Goal: Transaction & Acquisition: Purchase product/service

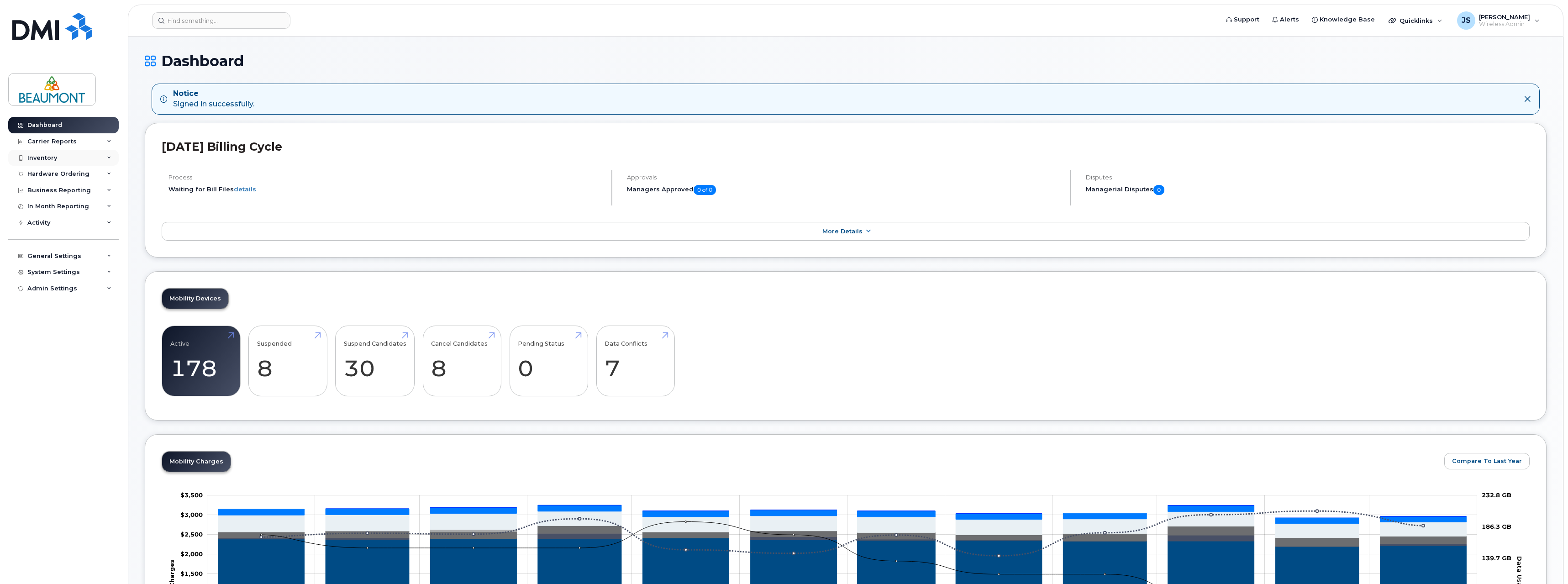
click at [59, 158] on div "Inventory" at bounding box center [63, 158] width 110 height 16
click at [203, 357] on link "Active 178" at bounding box center [201, 361] width 62 height 60
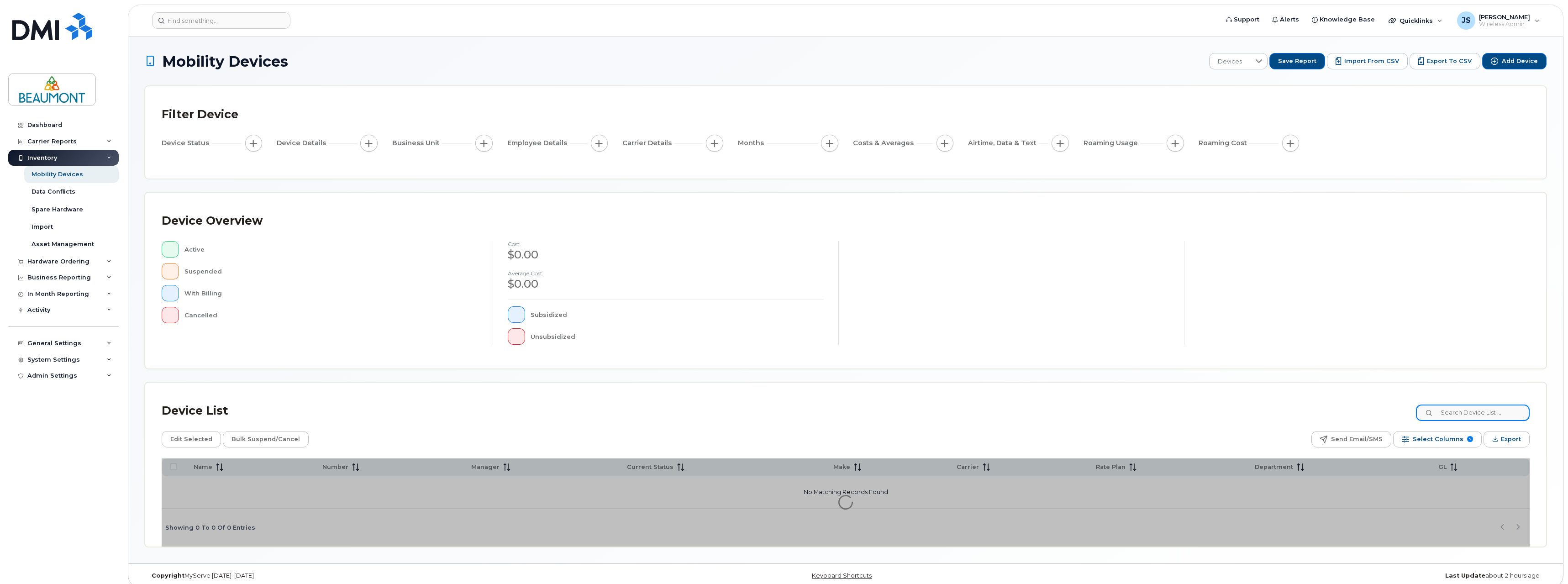
click at [1480, 414] on input at bounding box center [1472, 412] width 113 height 16
type input "Cory"
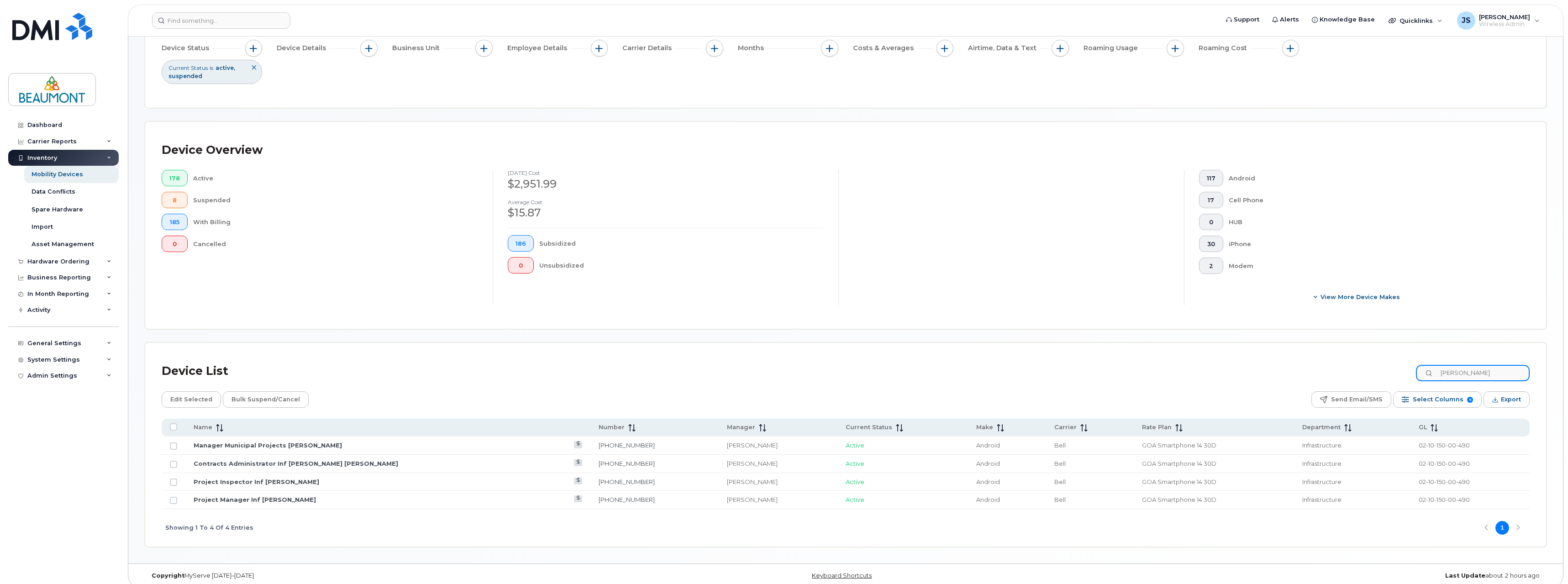
scroll to position [104, 0]
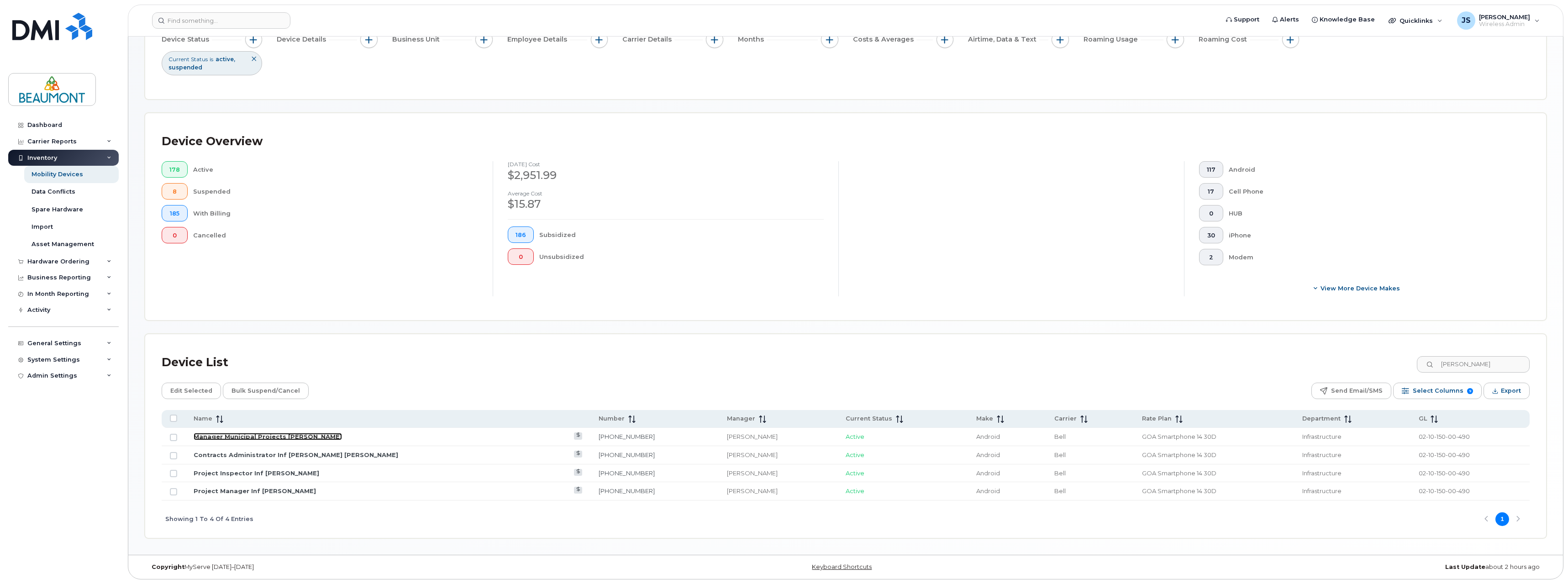
click at [295, 435] on link "Manager Municipal Projects Cory Chartrand" at bounding box center [268, 436] width 148 height 7
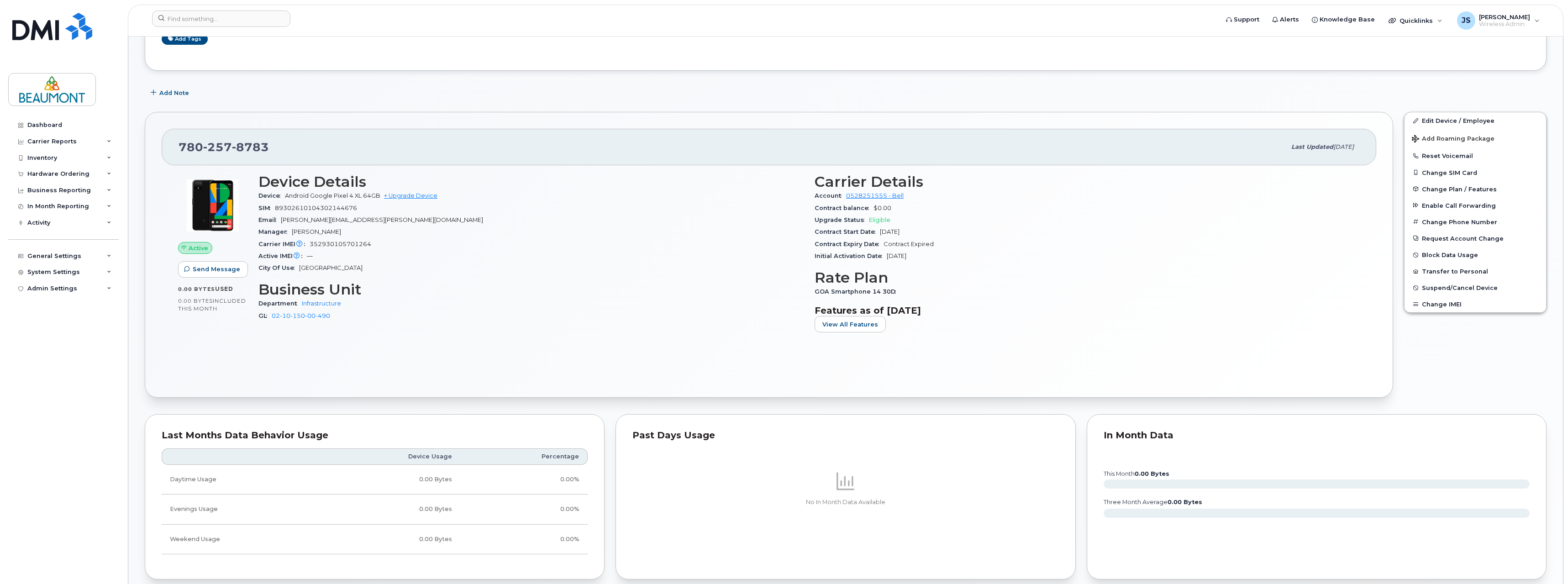
scroll to position [137, 0]
click at [1441, 288] on span "Suspend/Cancel Device" at bounding box center [1459, 288] width 76 height 7
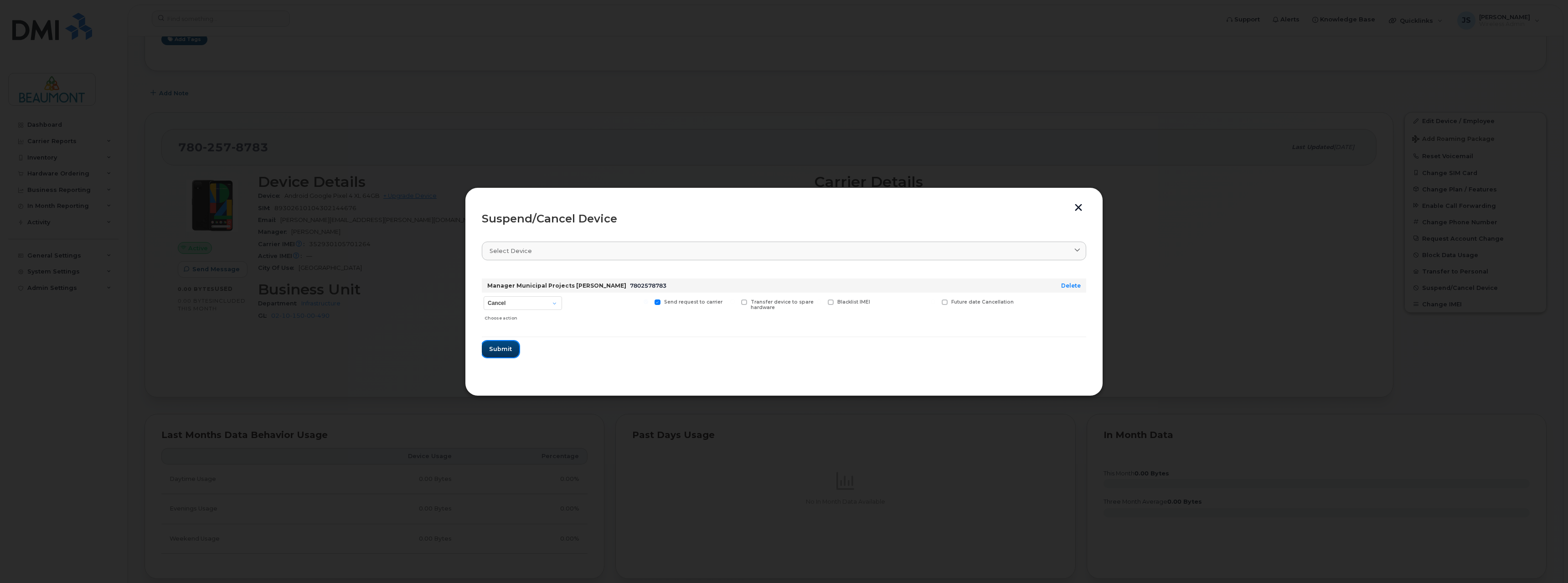
click at [503, 350] on span "Submit" at bounding box center [500, 349] width 23 height 9
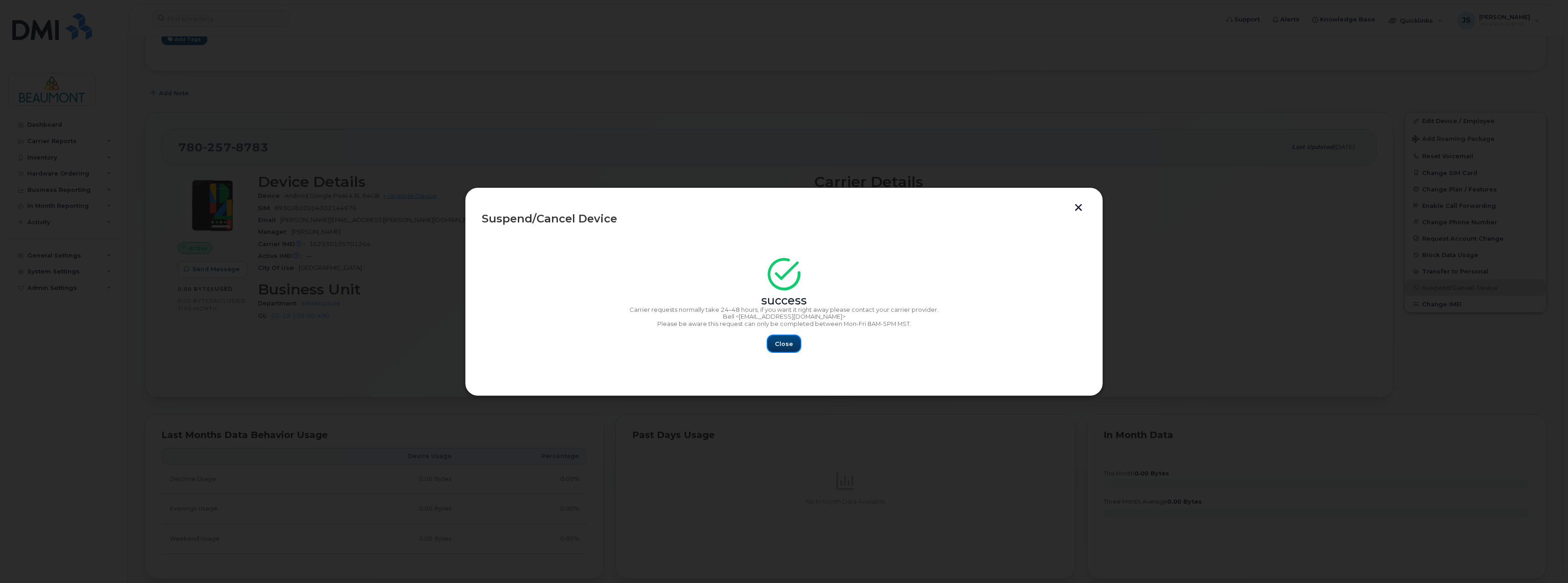
click at [779, 346] on span "Close" at bounding box center [784, 344] width 18 height 9
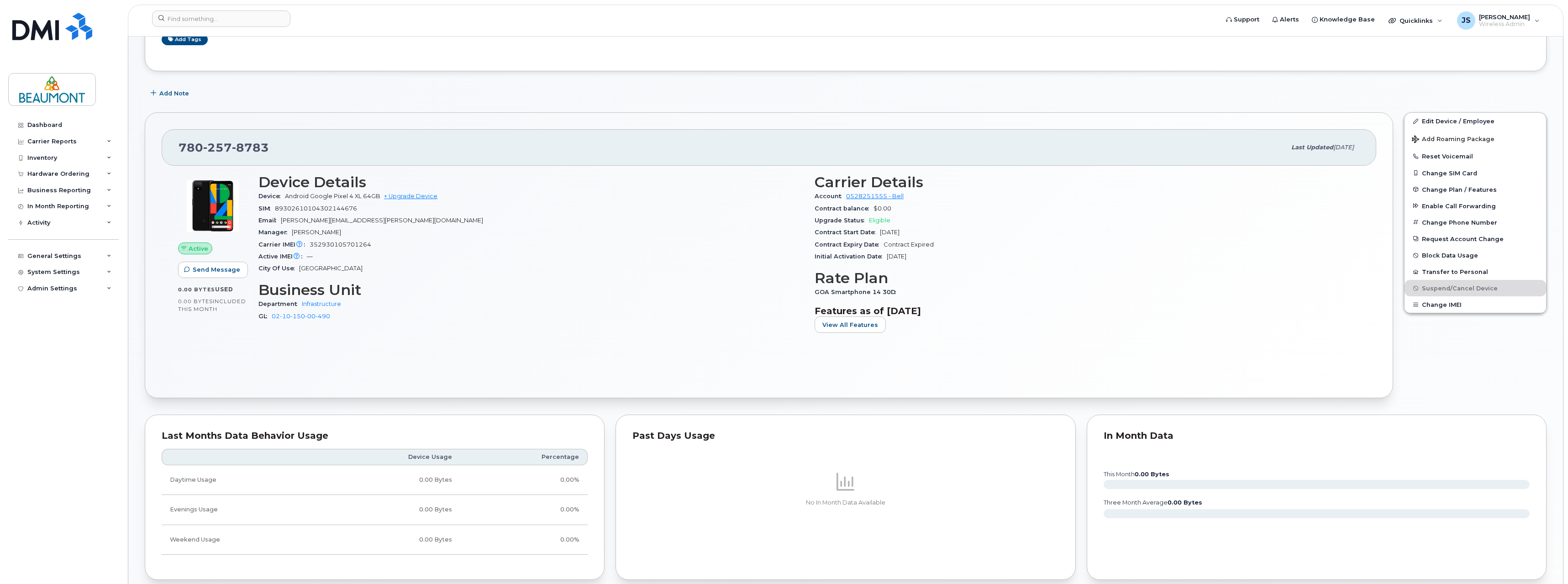
scroll to position [0, 0]
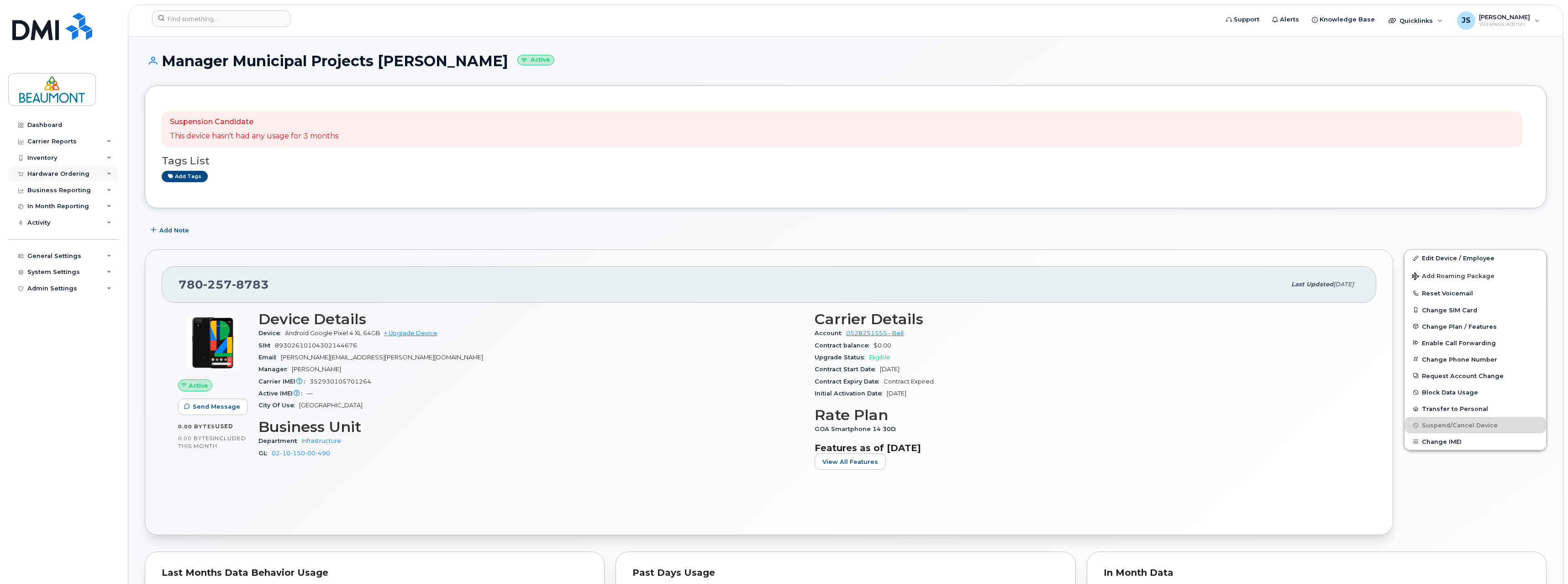
click at [74, 173] on div "Hardware Ordering" at bounding box center [59, 174] width 62 height 7
click at [72, 192] on link "Overview" at bounding box center [71, 191] width 94 height 17
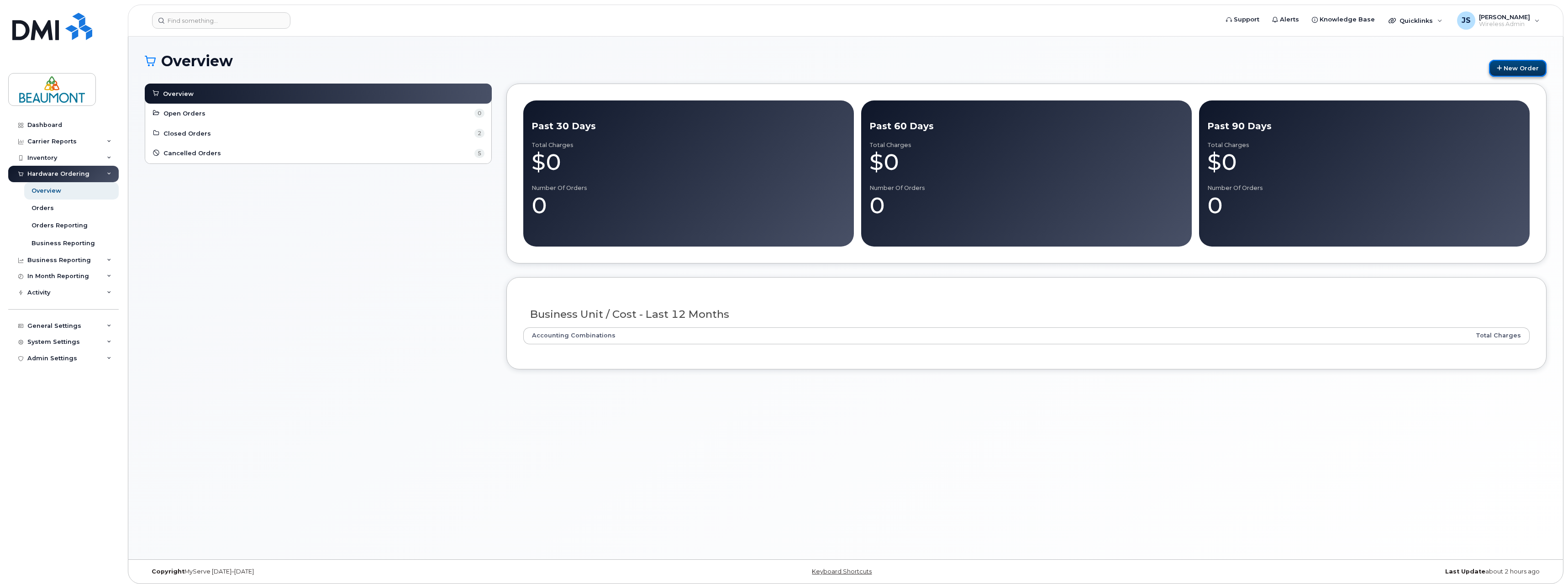
click at [1513, 65] on link "New Order" at bounding box center [1517, 68] width 57 height 17
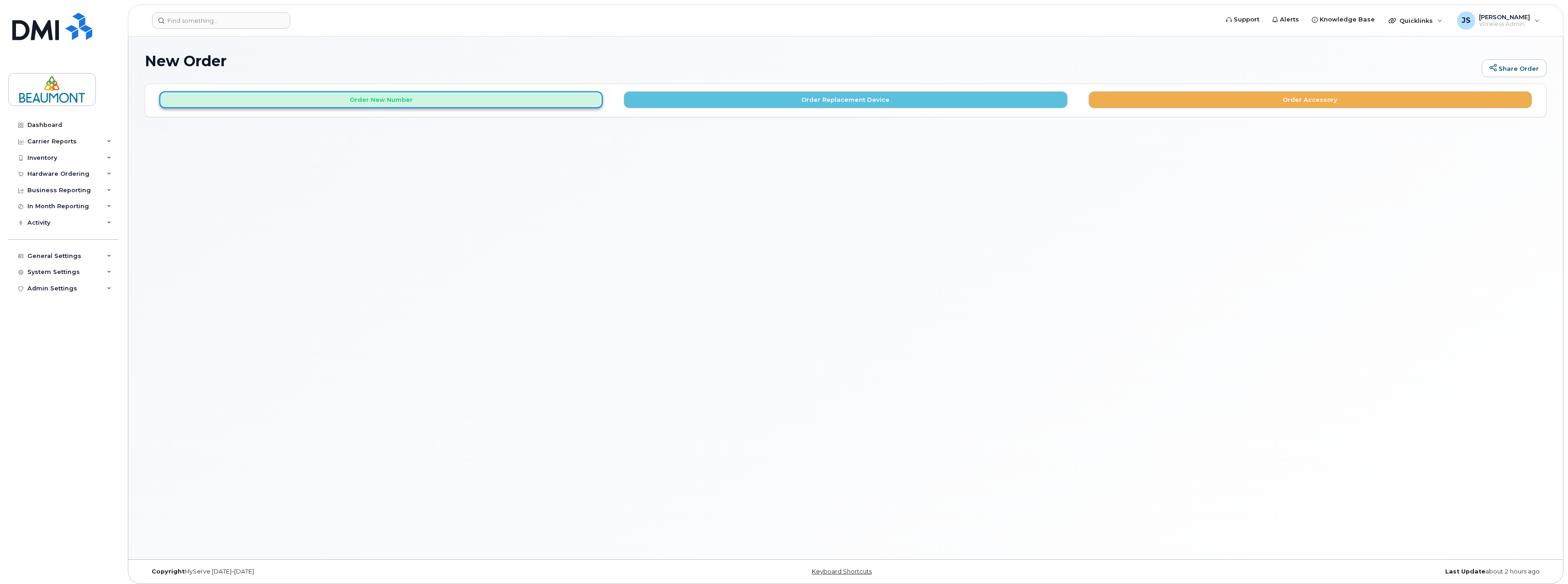
click at [383, 99] on button "Order New Number" at bounding box center [380, 100] width 443 height 17
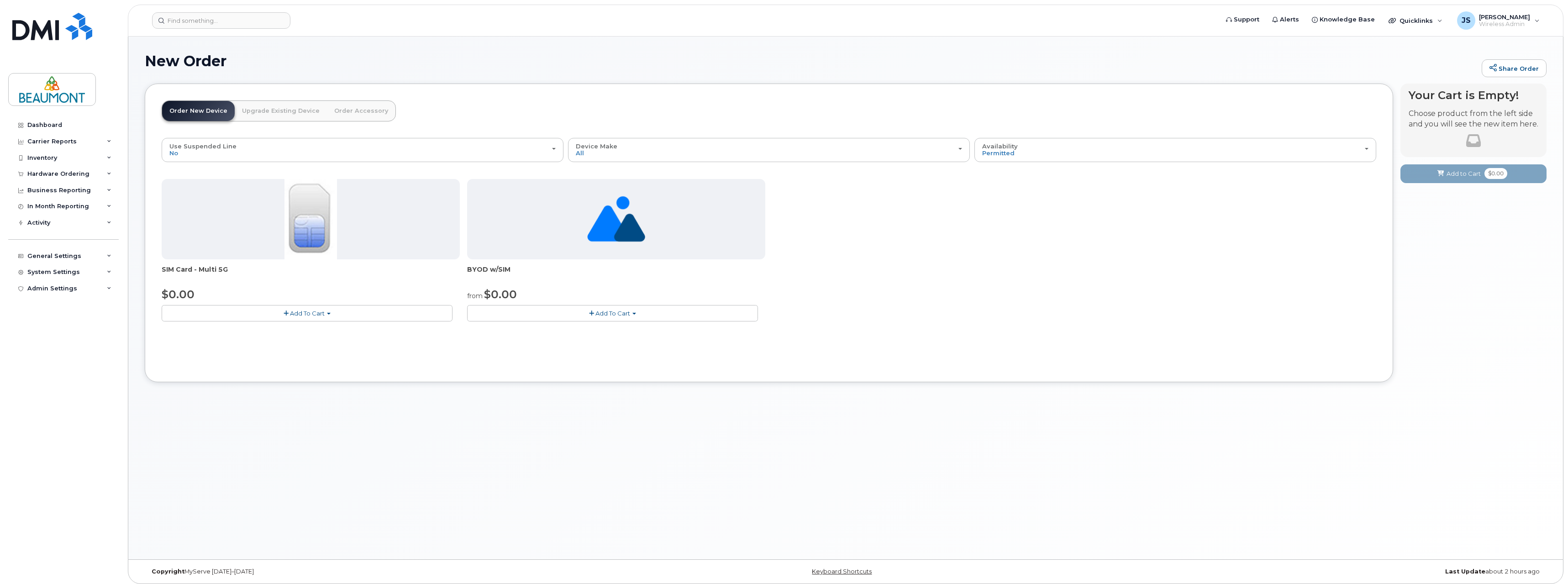
click at [335, 307] on button "Add To Cart" at bounding box center [307, 313] width 291 height 16
click at [315, 315] on span "Add To Cart" at bounding box center [307, 313] width 35 height 7
click at [287, 313] on span "button" at bounding box center [286, 313] width 5 height 6
click at [209, 319] on button "Add To Cart" at bounding box center [307, 313] width 291 height 16
click at [555, 148] on span "button" at bounding box center [554, 149] width 4 height 2
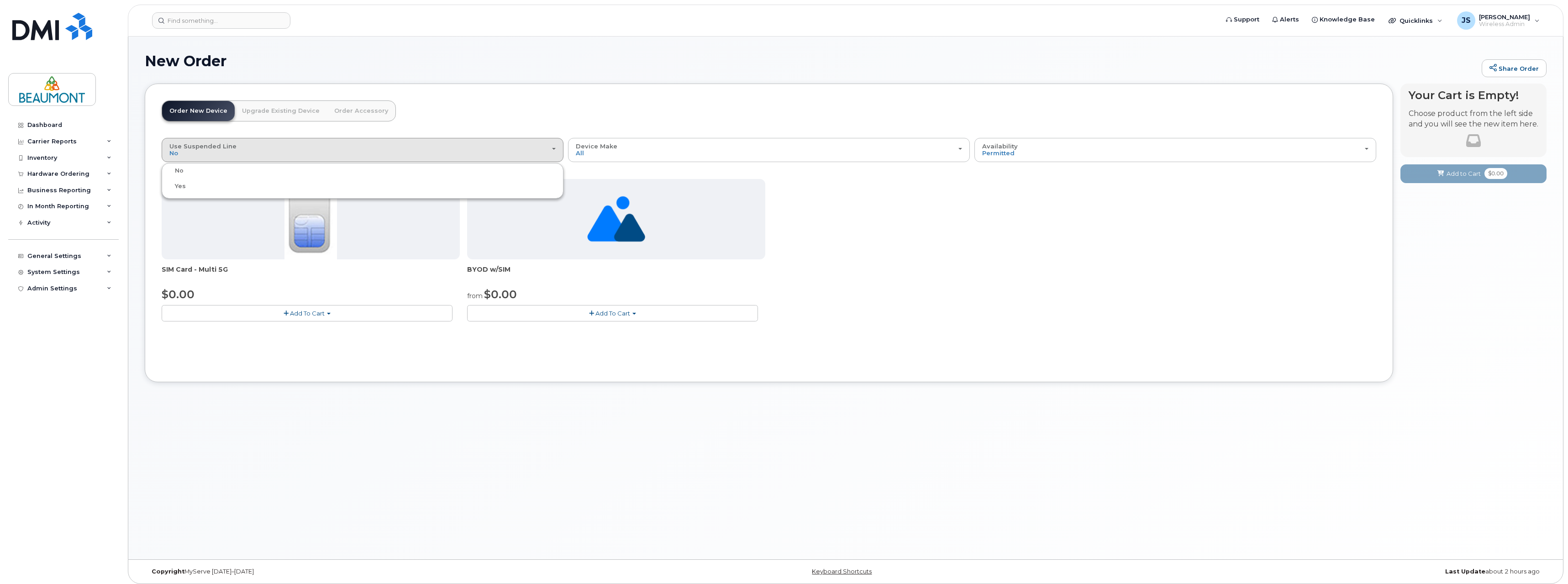
click at [577, 104] on header "Order New Device Upgrade Existing Device Order Accessory Order new device and n…" at bounding box center [769, 119] width 1214 height 37
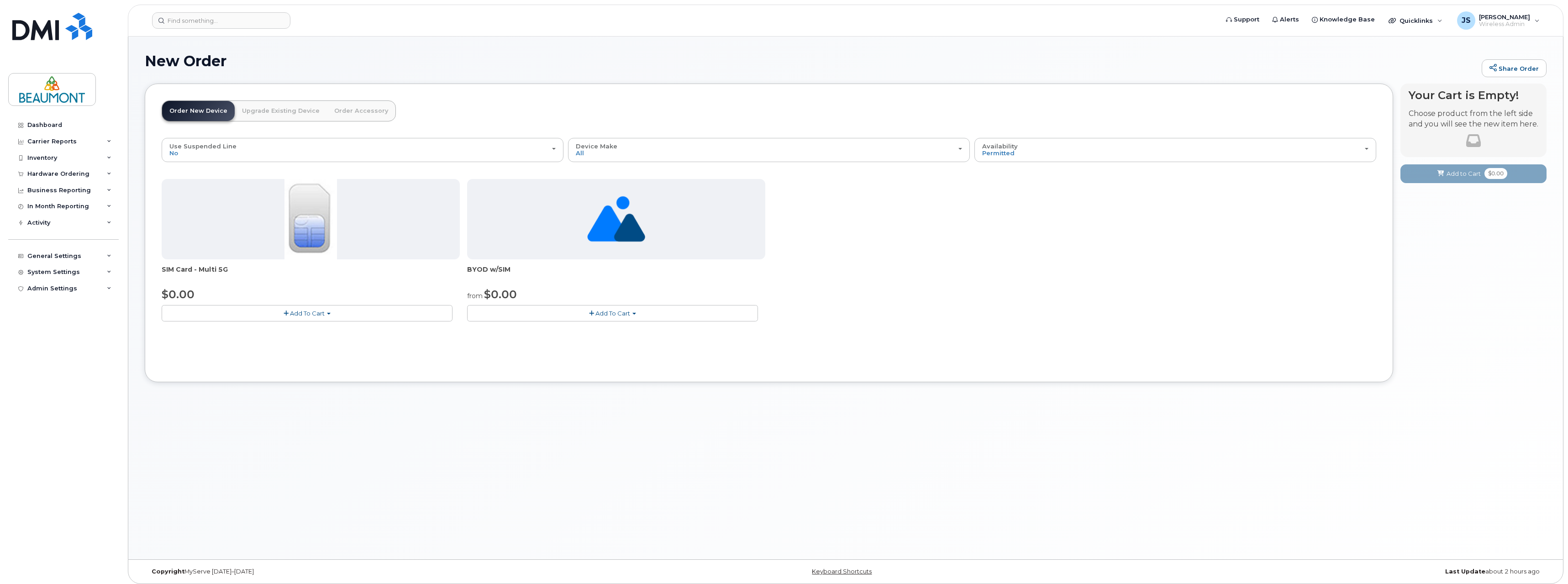
click at [330, 315] on span "button" at bounding box center [329, 313] width 4 height 2
click at [217, 332] on link "$0.00 - New Activation" at bounding box center [207, 330] width 87 height 12
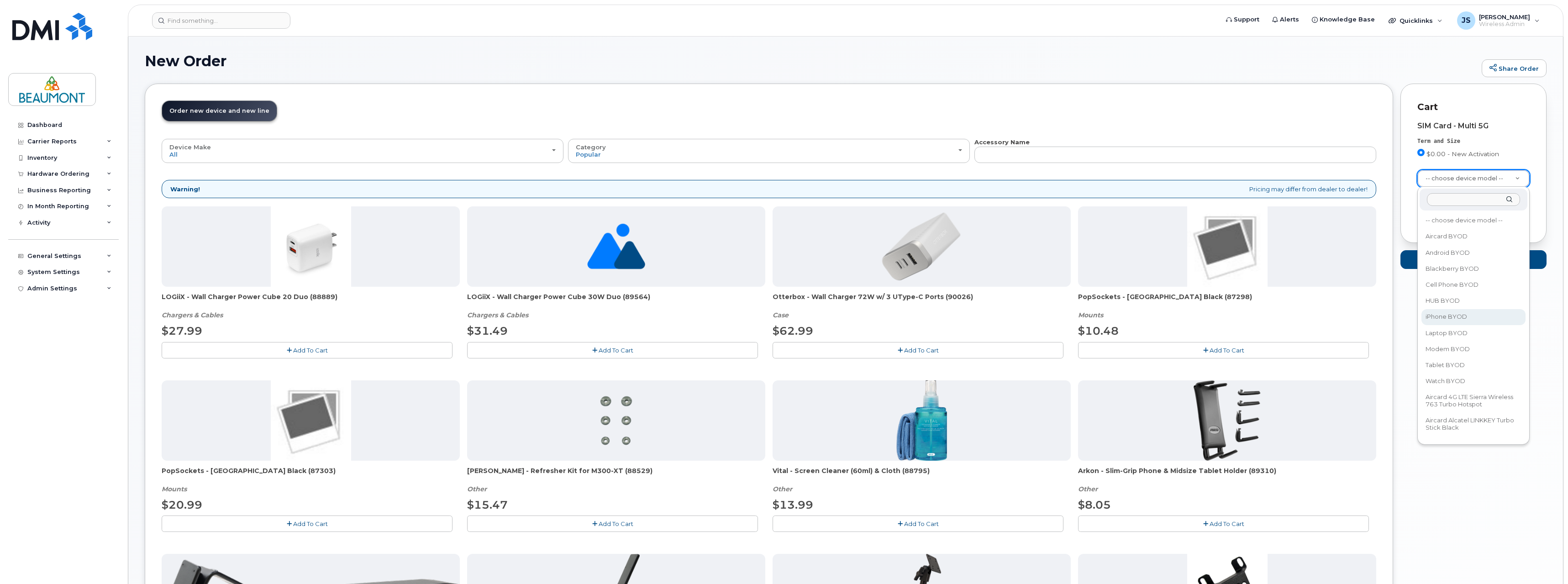
select select "2421"
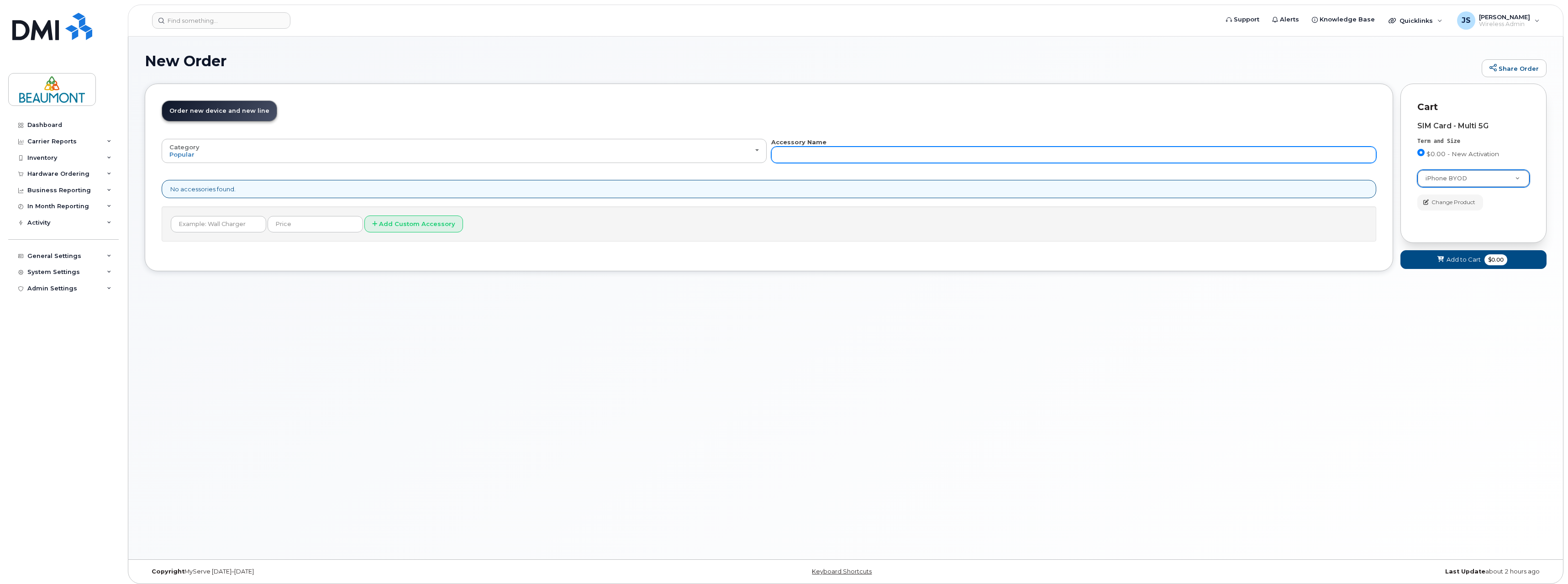
click at [928, 154] on input "text" at bounding box center [1074, 154] width 605 height 16
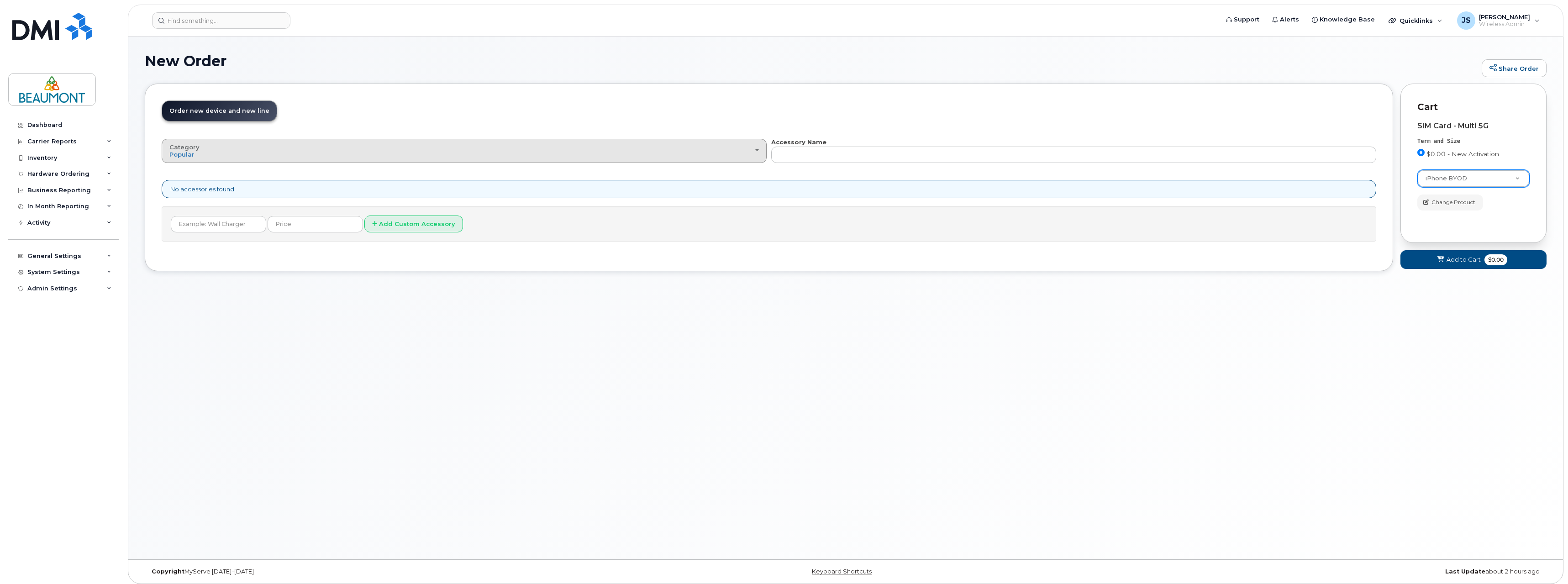
click at [748, 145] on div "Category Popular" at bounding box center [464, 151] width 590 height 14
click at [764, 119] on header "Order New Device Upgrade Existing Device Order Accessory Order new device and n…" at bounding box center [769, 119] width 1214 height 37
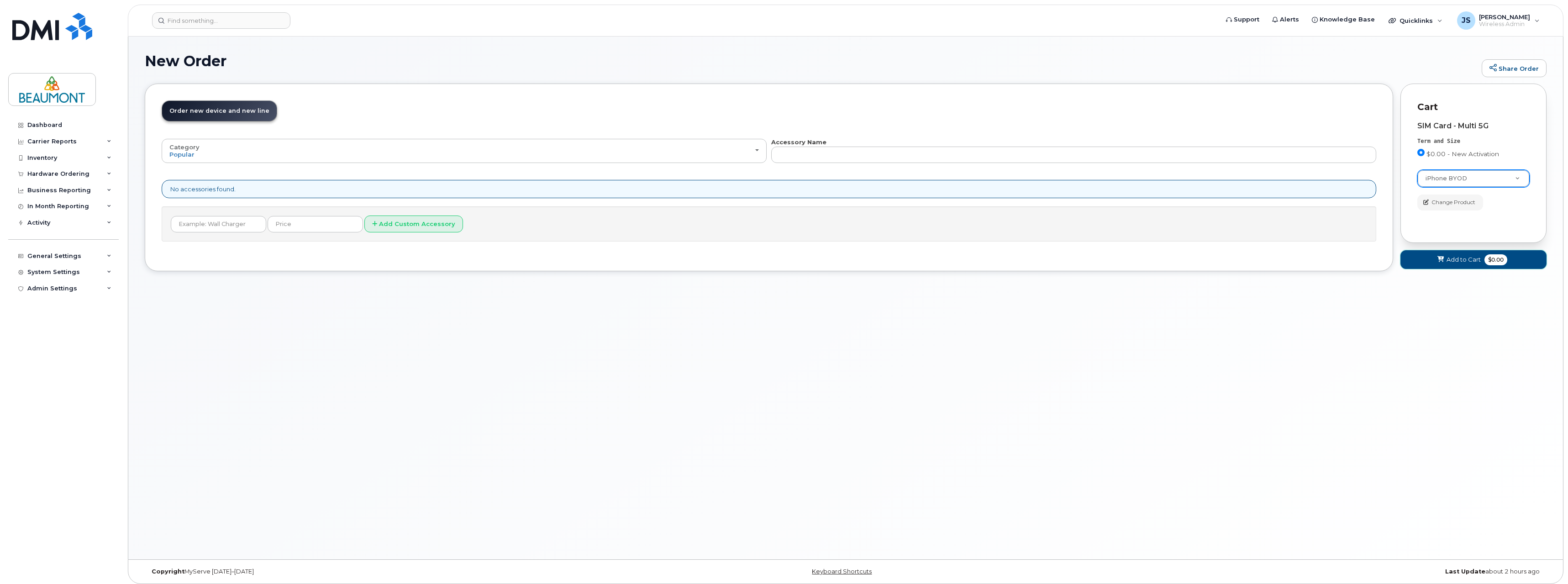
click at [1453, 261] on span "Add to Cart" at bounding box center [1463, 260] width 34 height 9
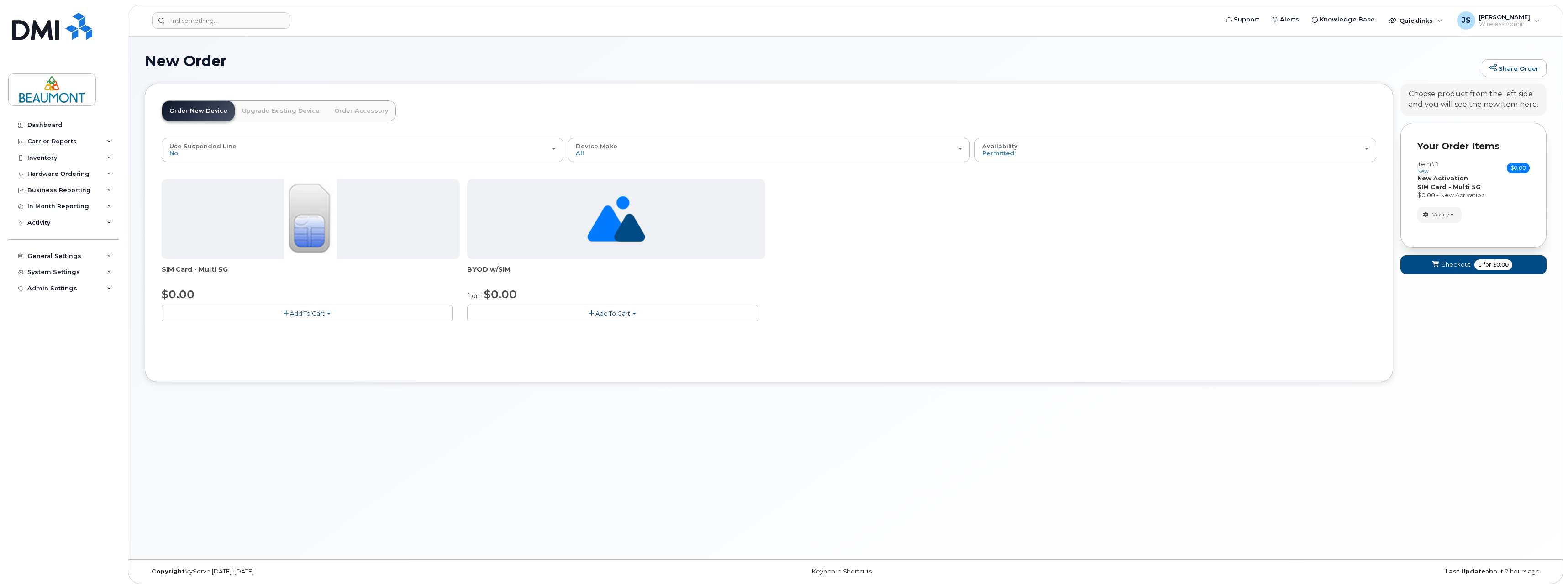
click at [328, 312] on button "Add To Cart" at bounding box center [307, 313] width 291 height 16
click at [228, 332] on link "$0.00 - New Activation" at bounding box center [207, 330] width 87 height 12
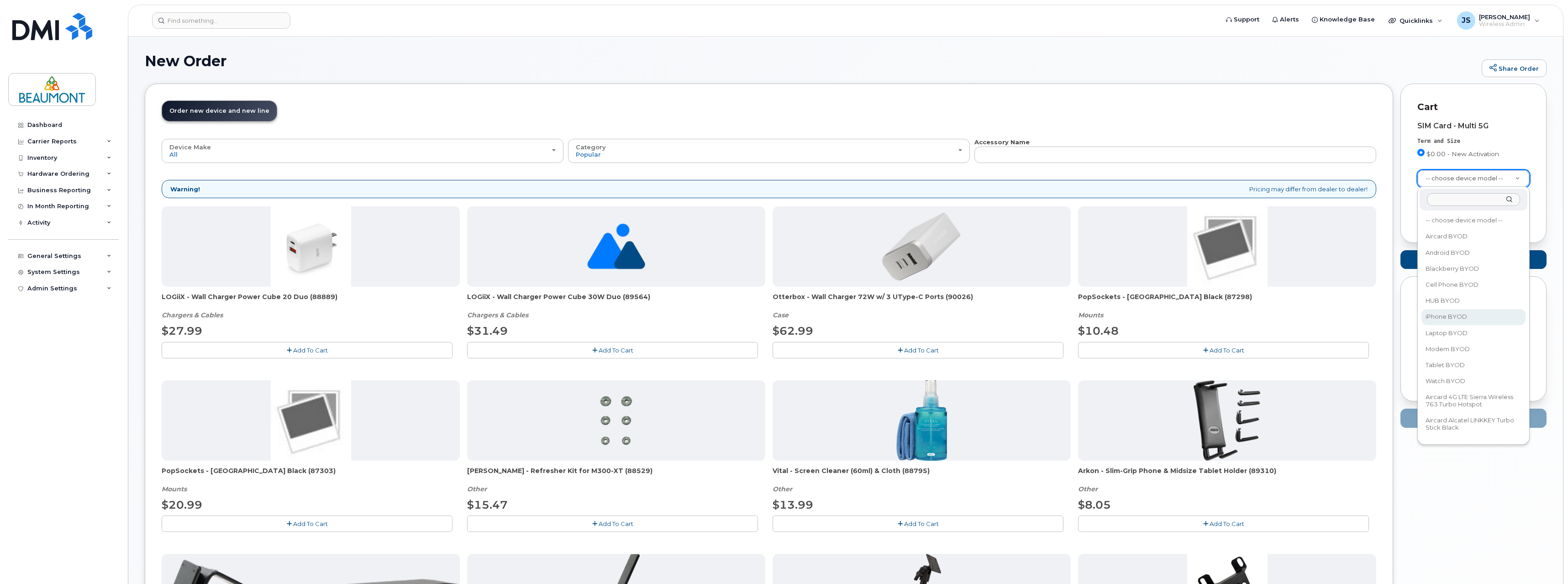
select select "2421"
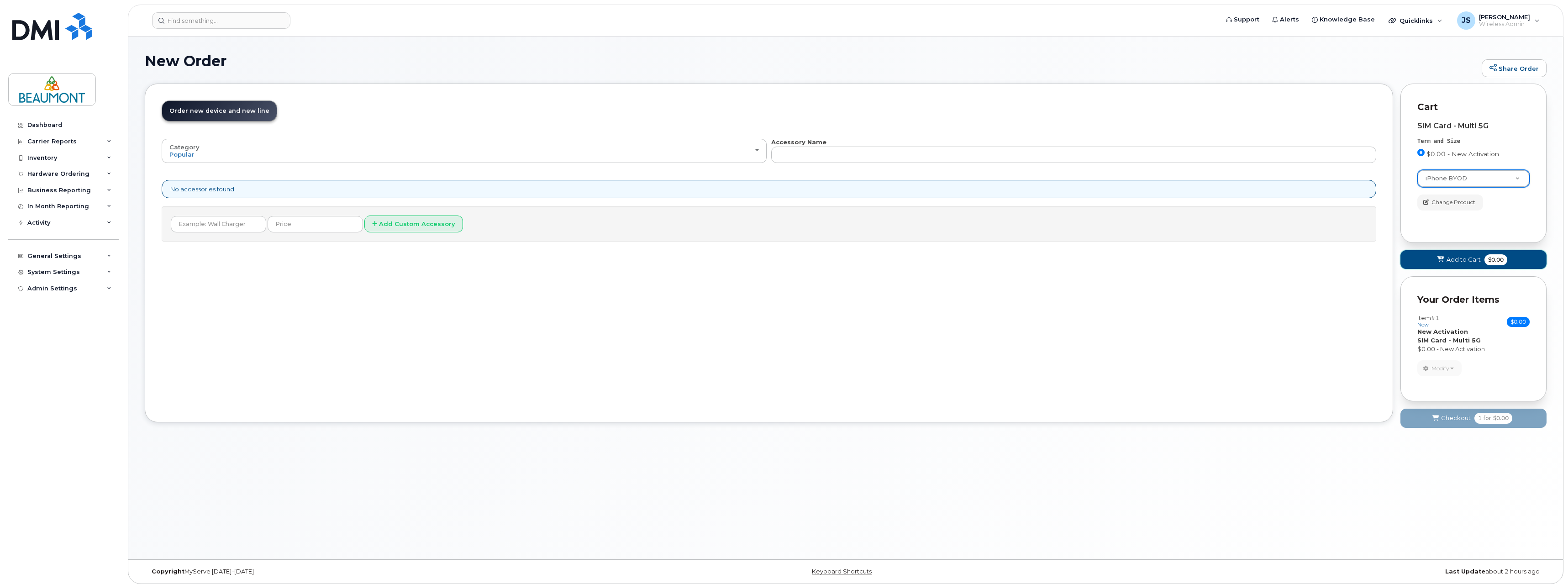
click at [1461, 258] on span "Add to Cart" at bounding box center [1463, 260] width 34 height 9
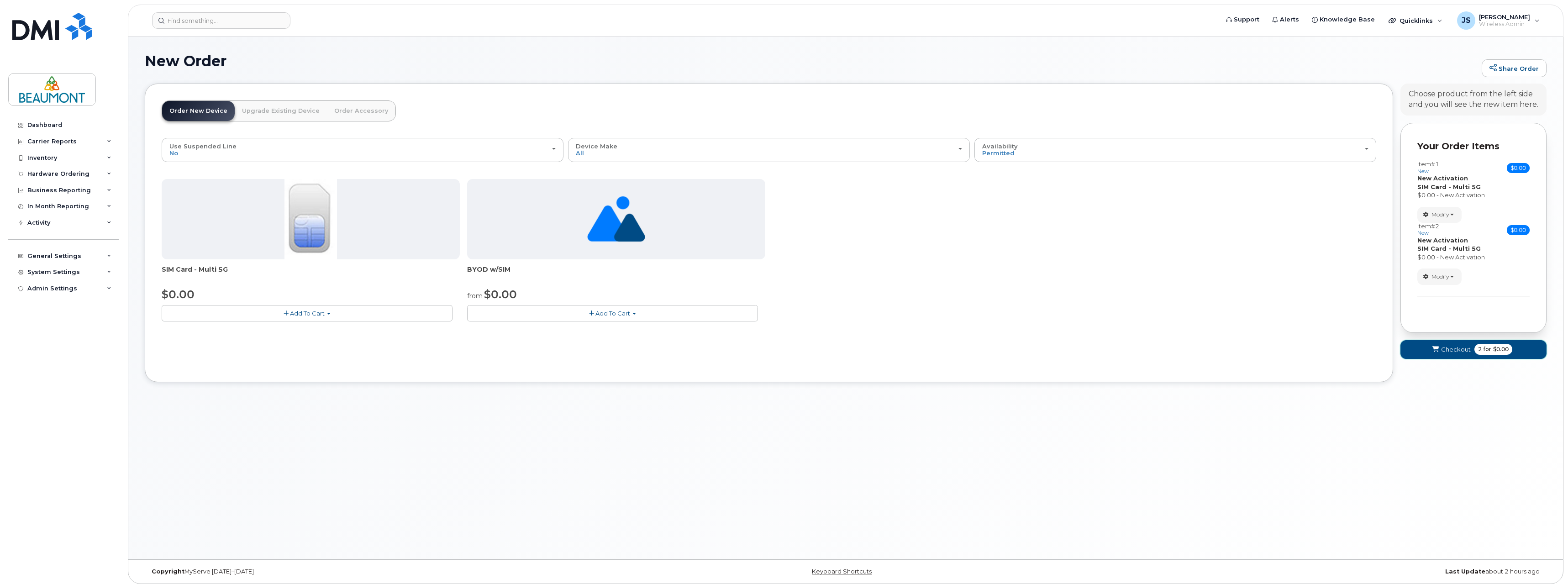
click at [1453, 348] on span "Checkout" at bounding box center [1455, 349] width 30 height 9
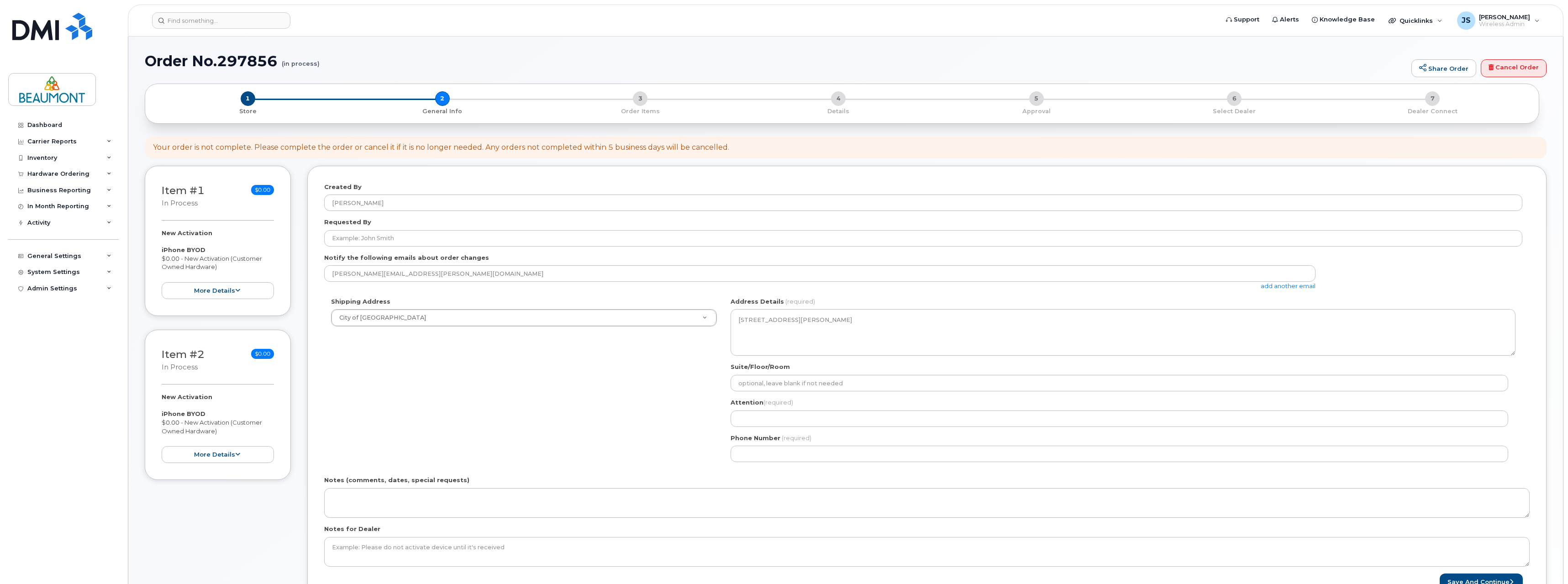
select select
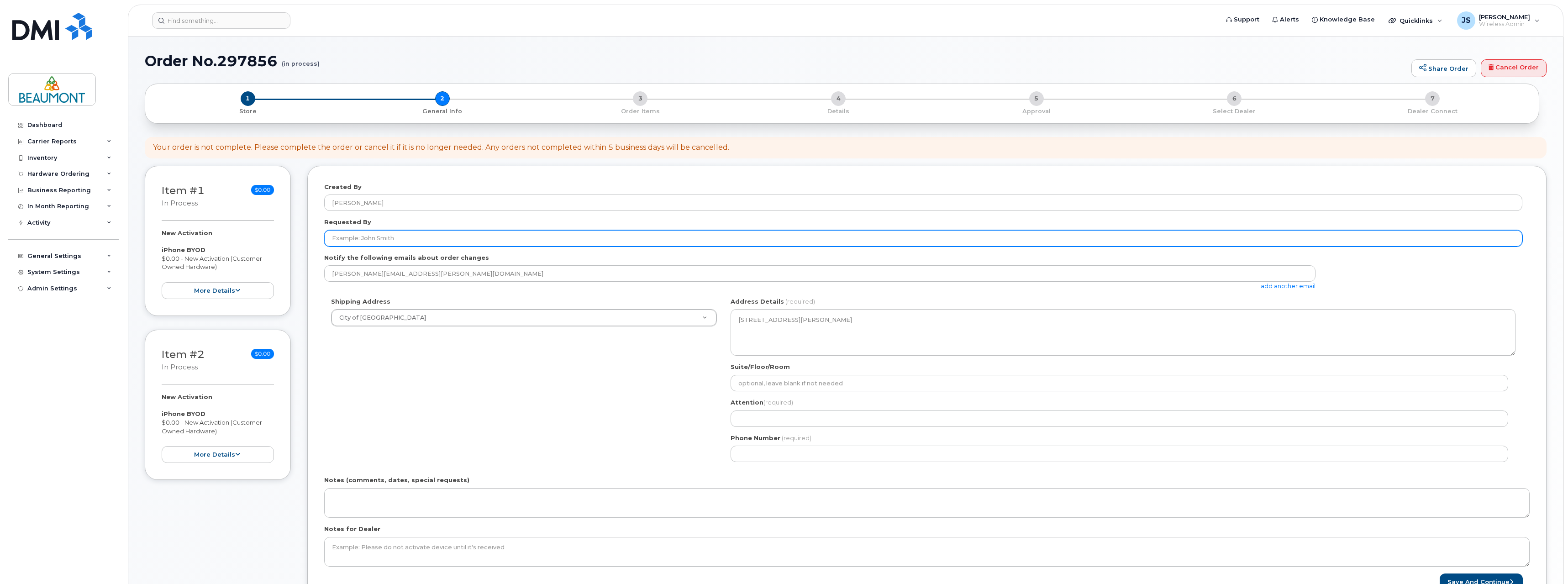
click at [411, 240] on input "Requested By" at bounding box center [923, 238] width 1198 height 16
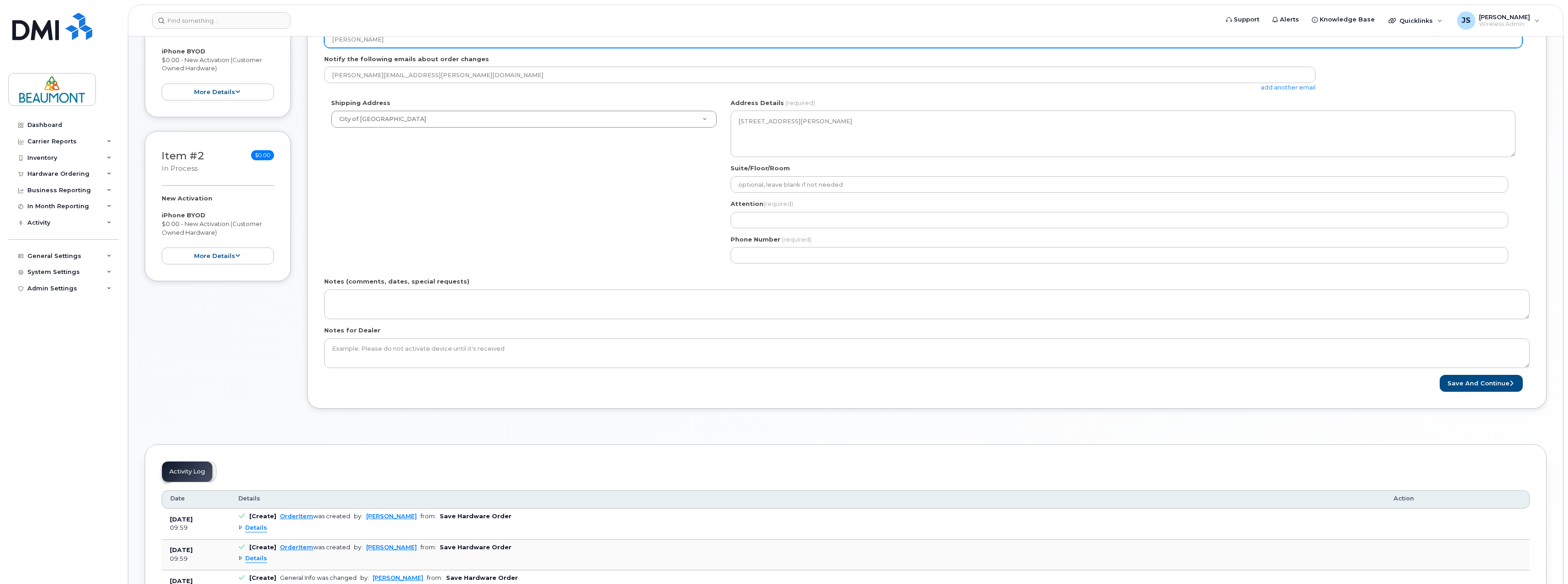
scroll to position [188, 0]
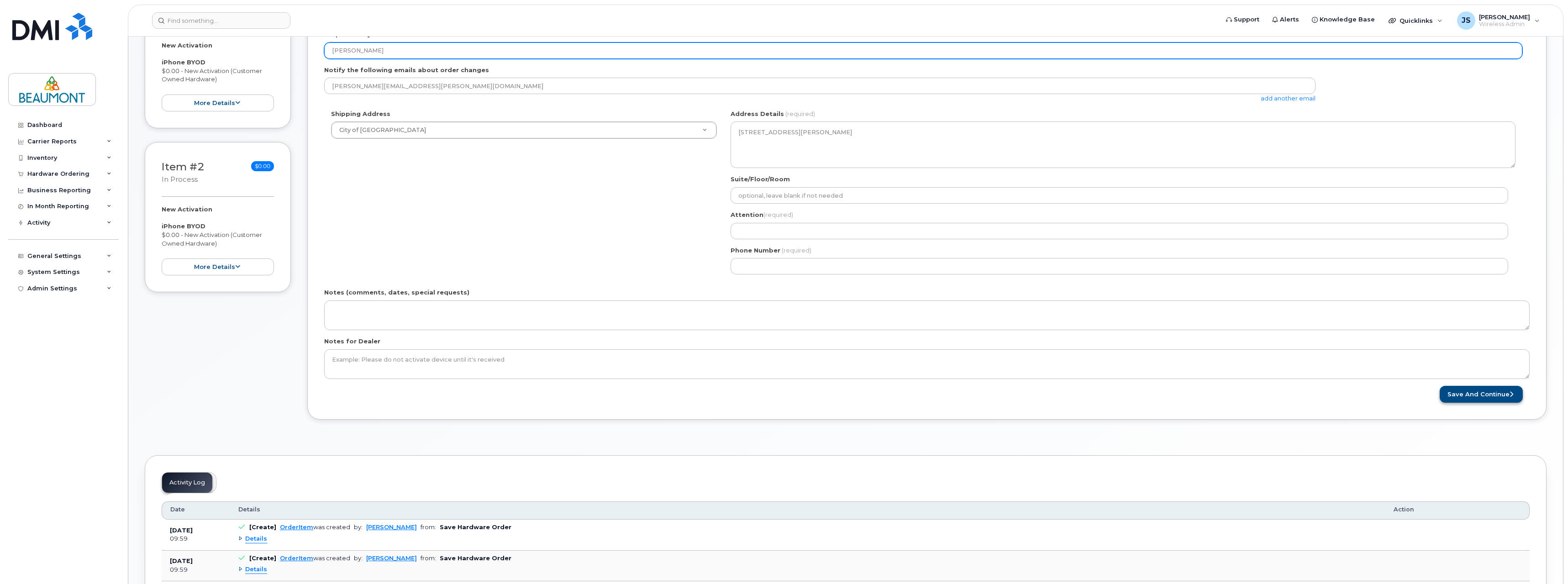
type input "[PERSON_NAME]"
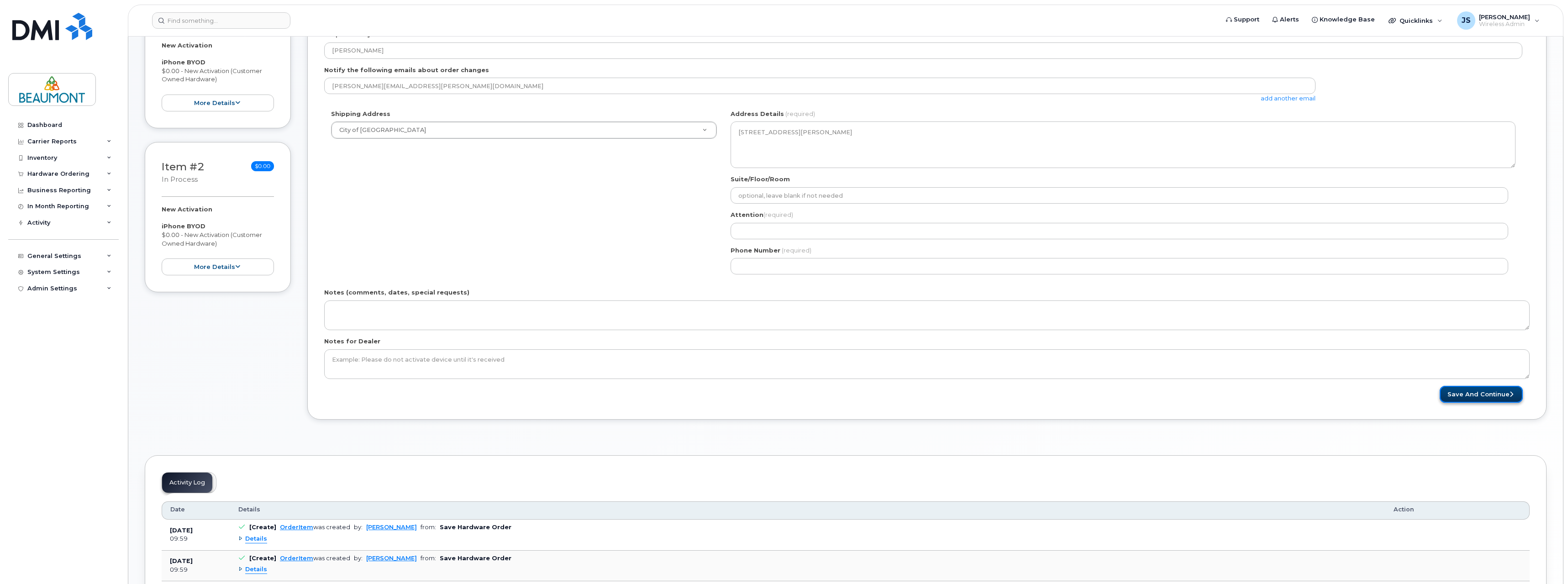
click at [1482, 393] on button "Save and Continue" at bounding box center [1481, 394] width 83 height 17
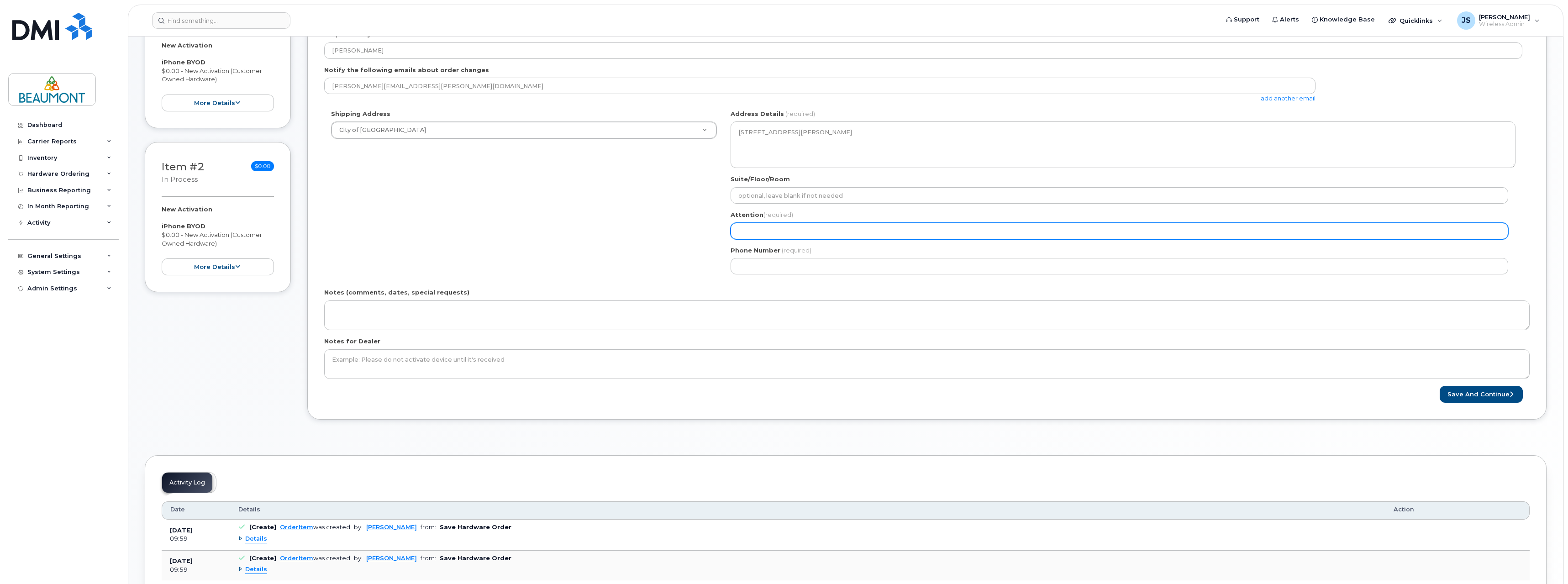
click at [822, 230] on input "Attention (required)" at bounding box center [1119, 230] width 777 height 16
select select
type input "J"
select select
type input "Jo"
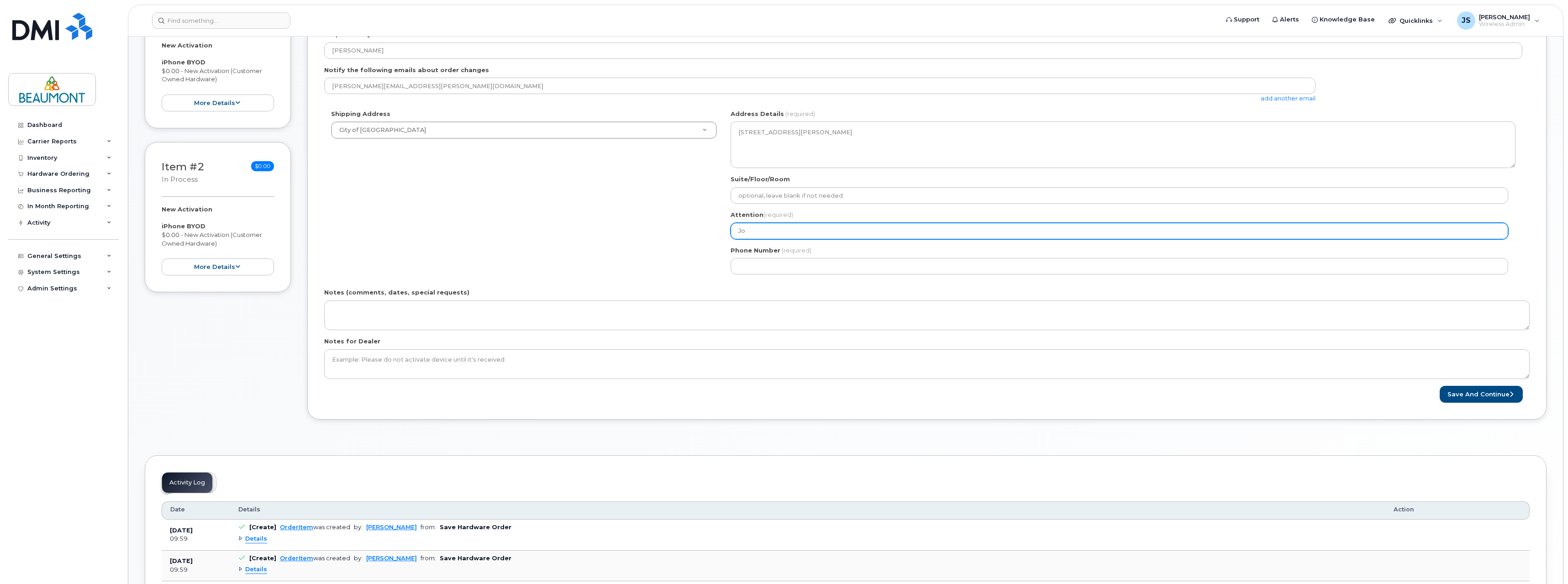
select select
type input "Joe"
select select
type input "Joey"
select select
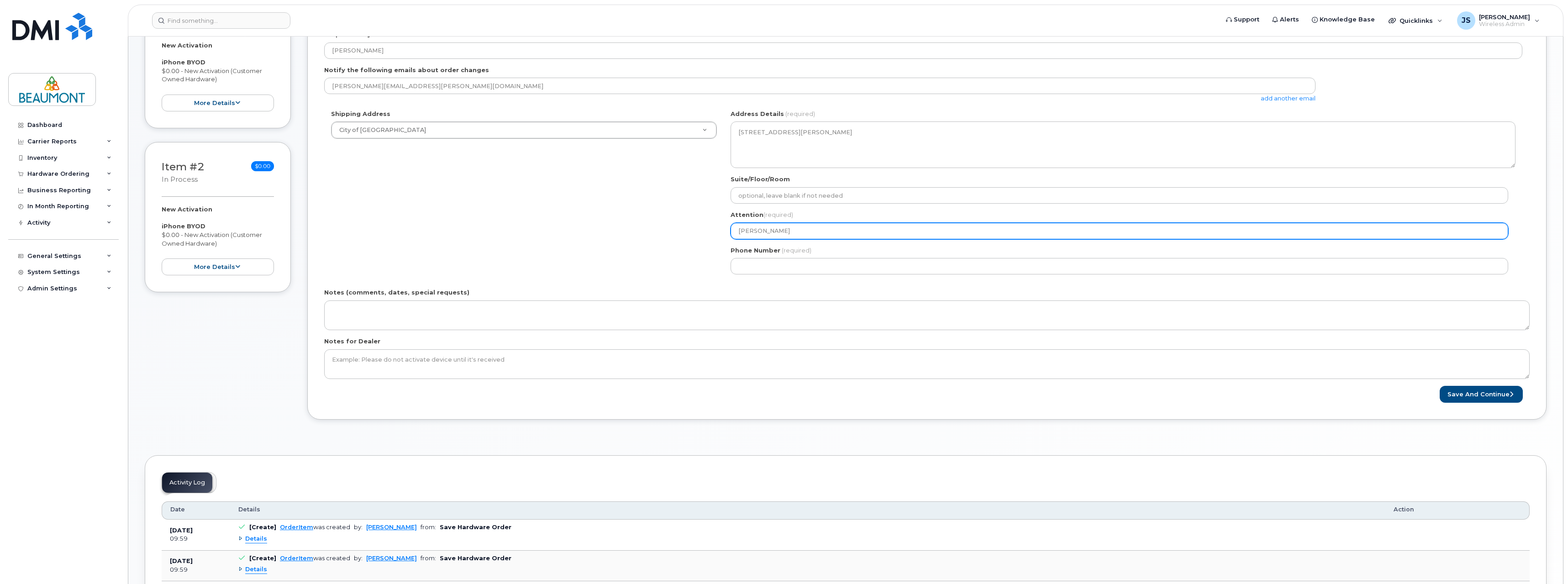
type input "Joey S"
select select
type input "Joey Sp"
select select
type input "Joey Spr"
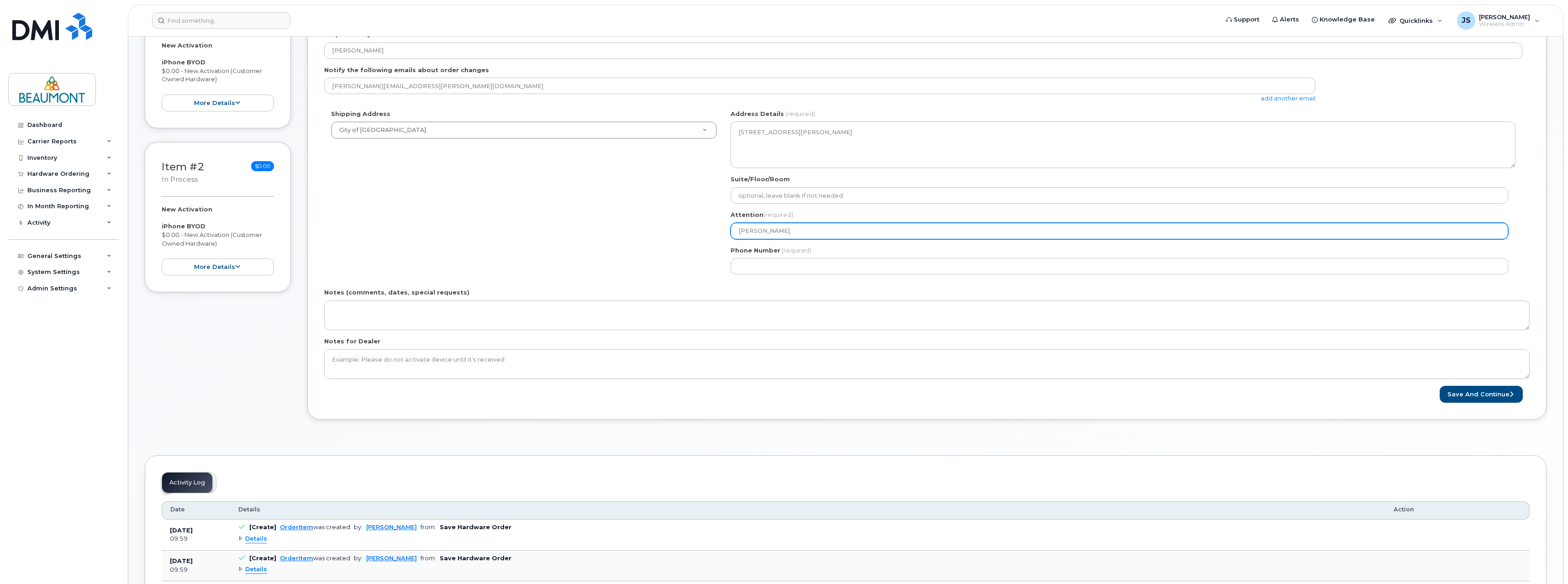
select select
type input "Joey Spri"
select select
type input "Joey Sprin"
select select
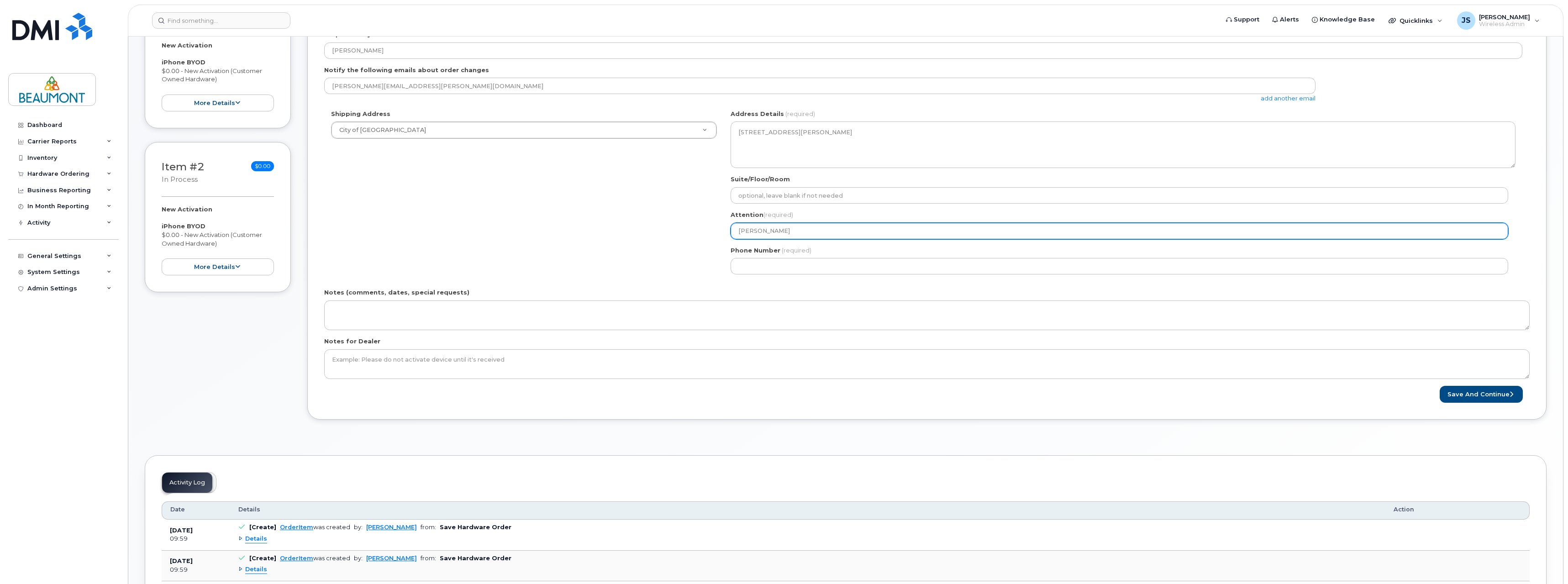
type input "Joey Spring"
select select
type input "Joey Springe"
select select
type input "[PERSON_NAME]"
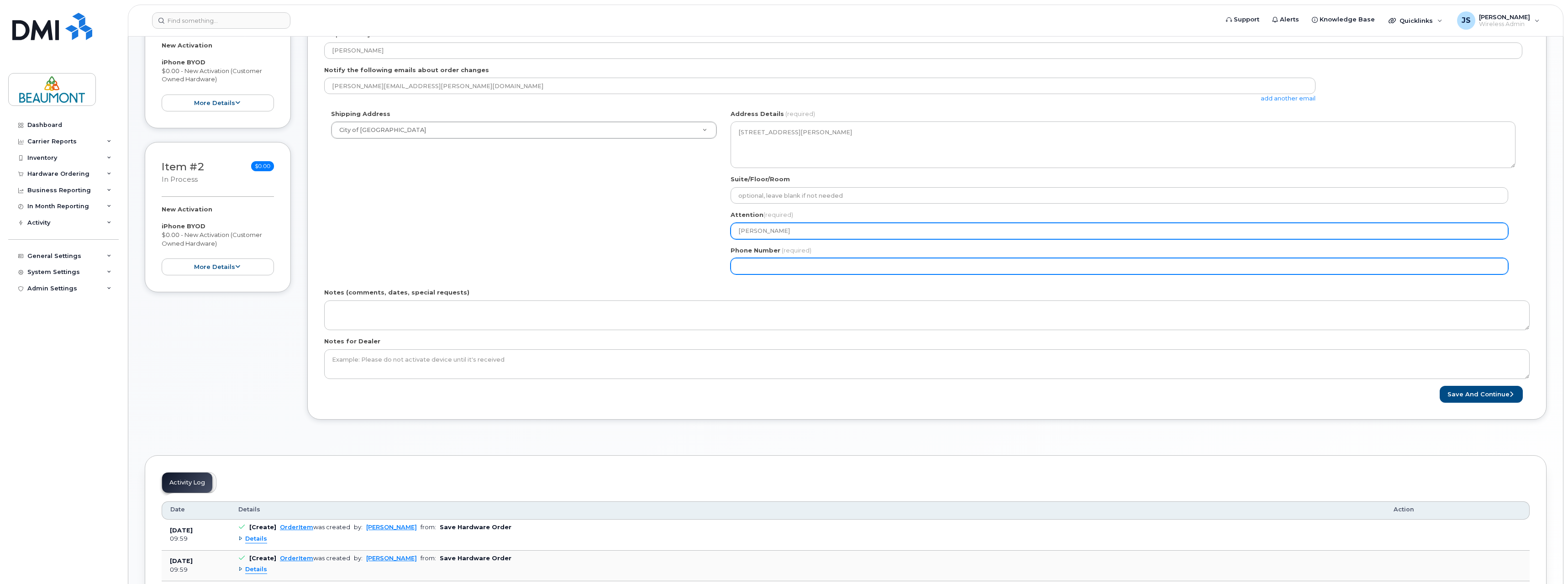
select select
type input "780"
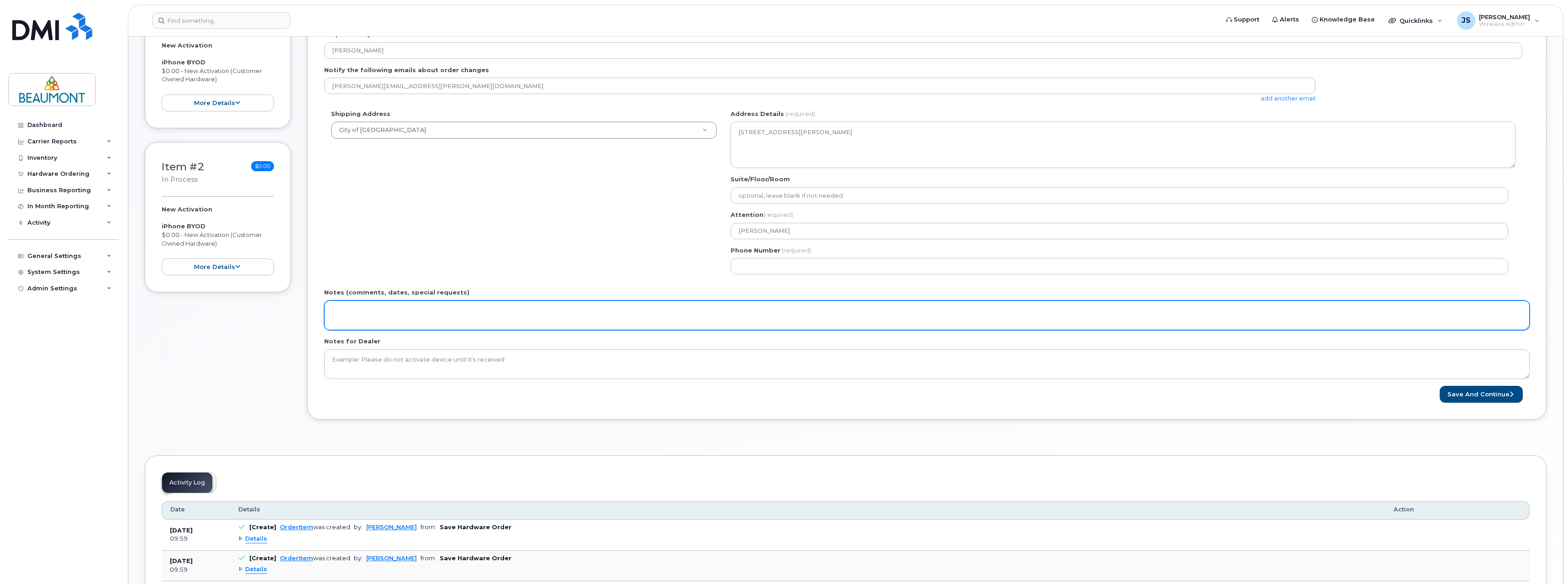
click at [444, 312] on textarea "Notes (comments, dates, special requests)" at bounding box center [927, 315] width 1205 height 30
click at [444, 311] on textarea "2 new activations for Punam and" at bounding box center [927, 315] width 1205 height 30
paste textarea "[PERSON_NAME]"
type textarea "2 new activations for [PERSON_NAME] and [PERSON_NAME]"
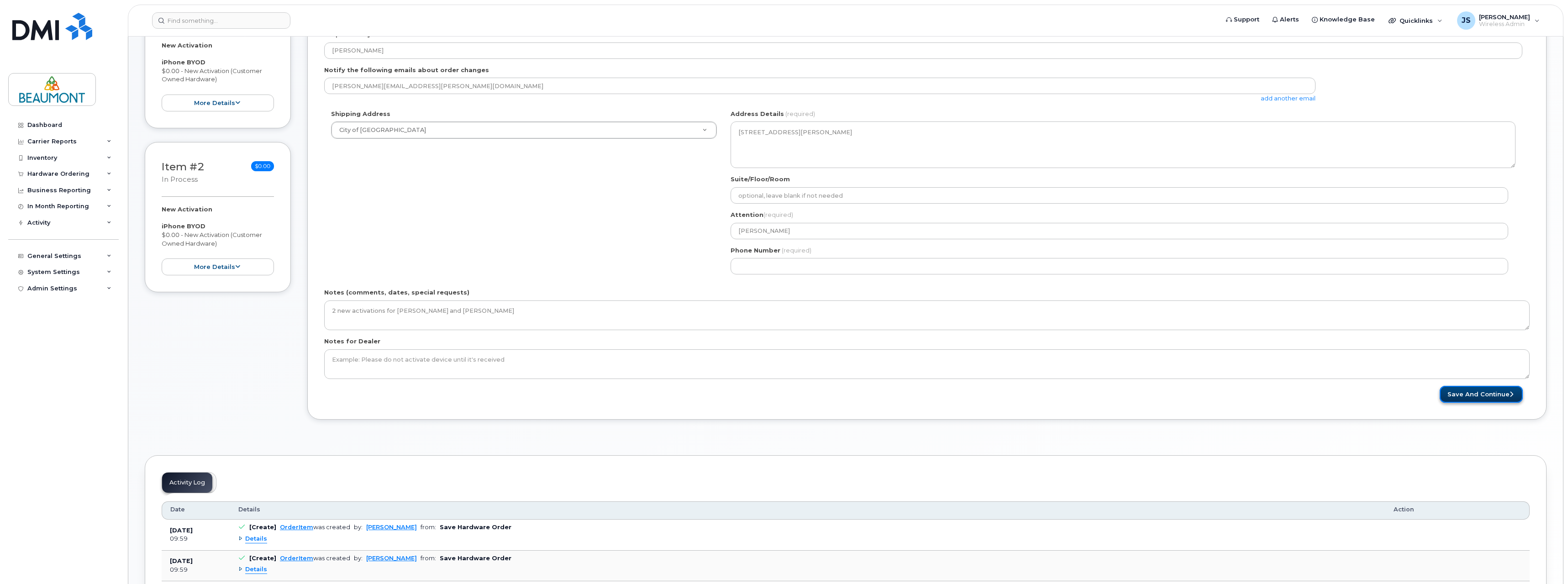
click at [1480, 393] on button "Save and Continue" at bounding box center [1481, 394] width 83 height 17
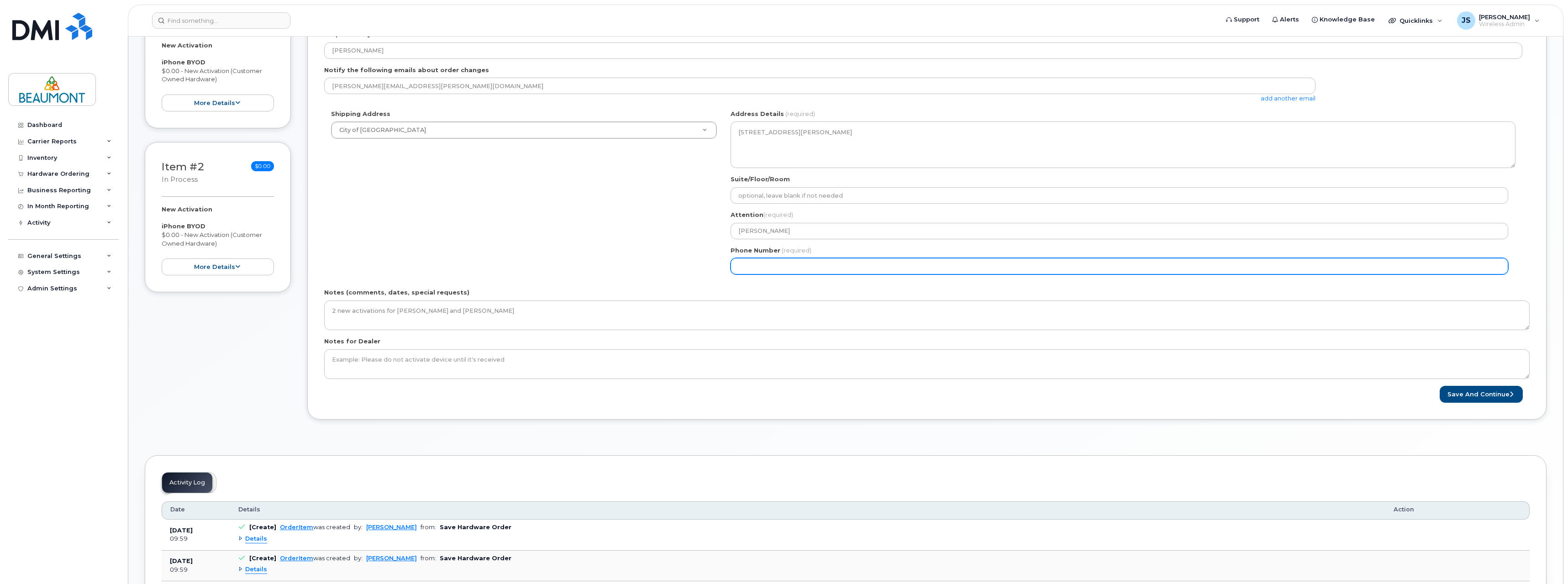
click at [808, 264] on input "Phone Number" at bounding box center [1119, 266] width 777 height 16
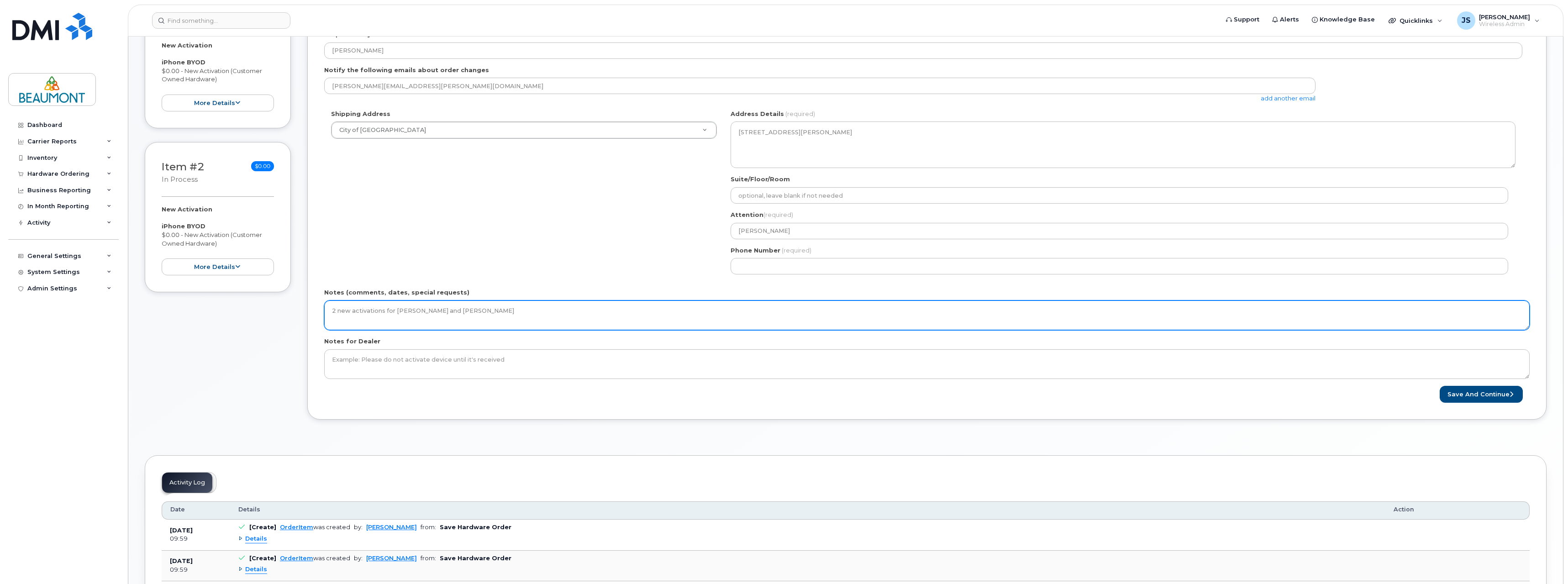
click at [774, 319] on textarea "2 new activations for [PERSON_NAME] and [PERSON_NAME]" at bounding box center [927, 315] width 1205 height 30
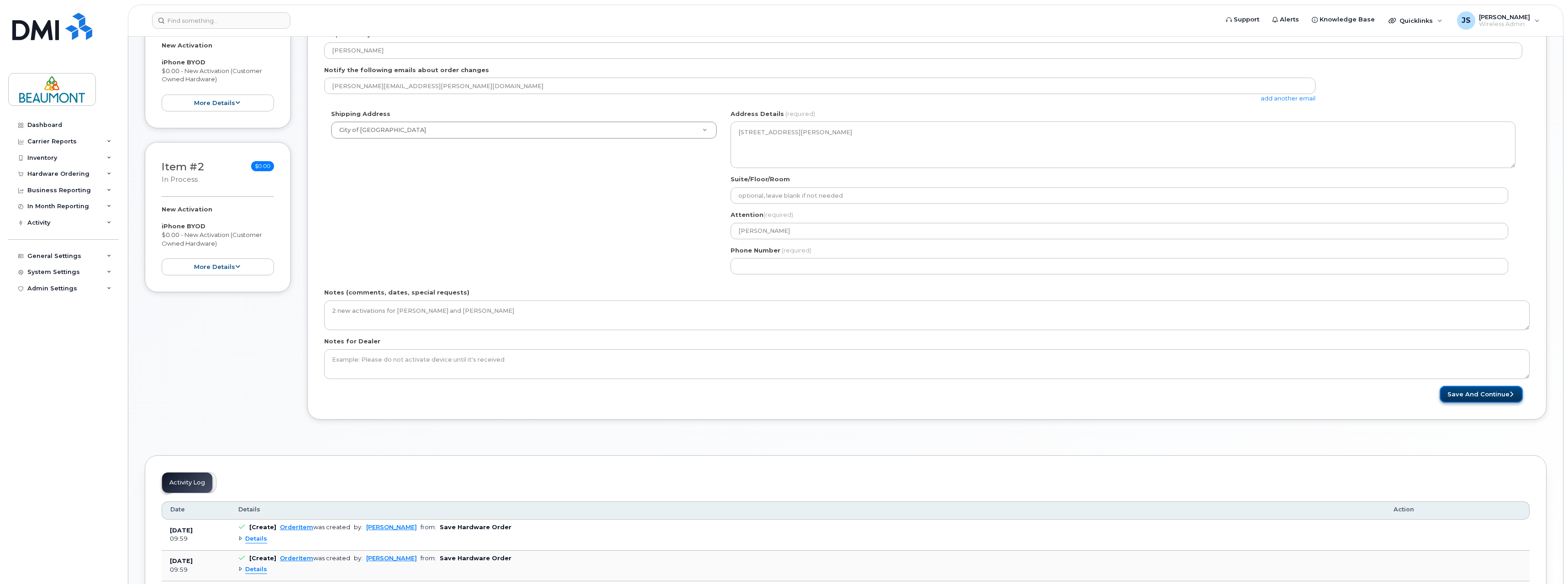
click at [1484, 402] on button "Save and Continue" at bounding box center [1481, 394] width 83 height 17
click at [1086, 290] on div "Notes (comments, dates, special requests) 2 new activations for Punam and Jessi…" at bounding box center [927, 309] width 1205 height 42
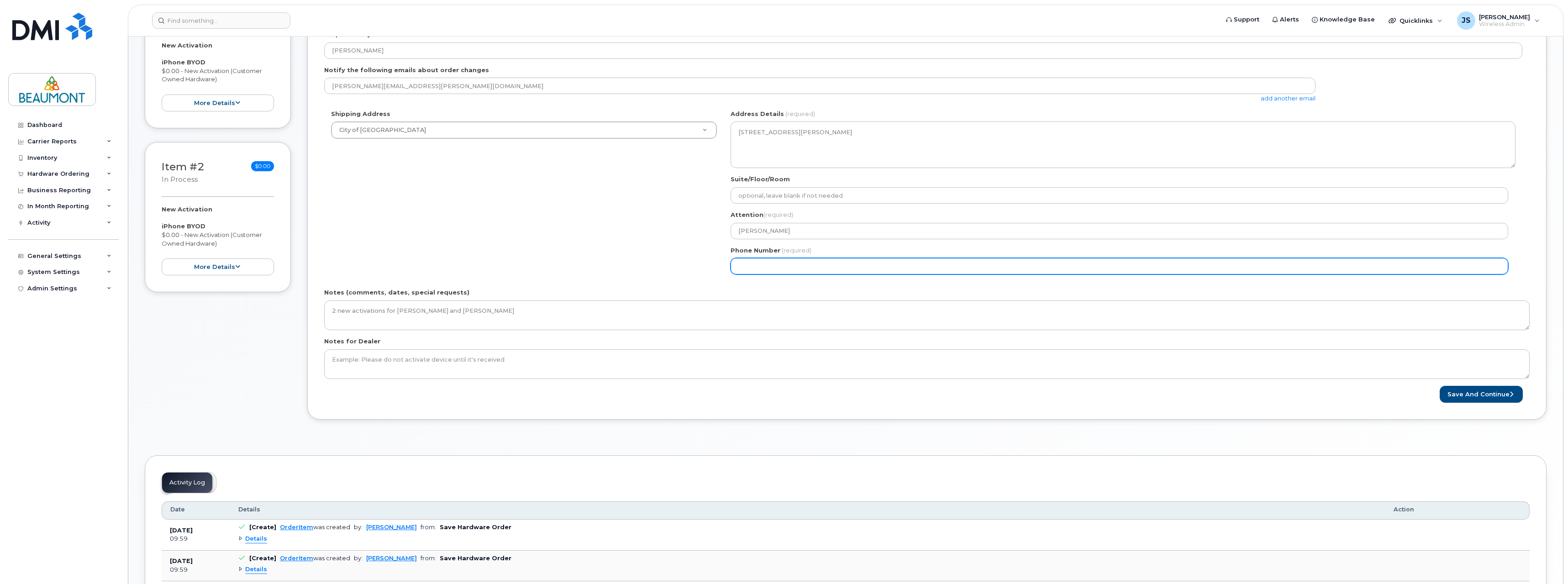
click at [830, 266] on input "Phone Number" at bounding box center [1119, 266] width 777 height 16
type input "780288992"
select select
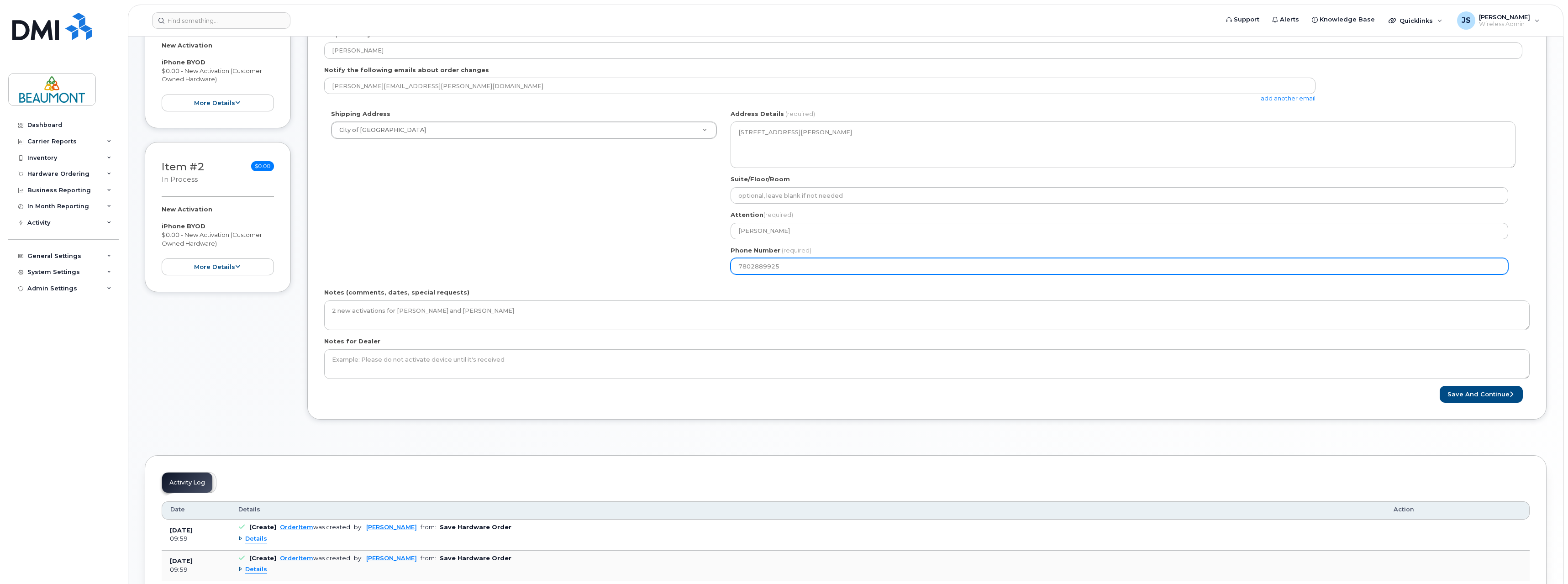
type input "7802889925"
click at [843, 292] on div "Notes (comments, dates, special requests) 2 new activations for Punam and Jessi…" at bounding box center [927, 309] width 1205 height 42
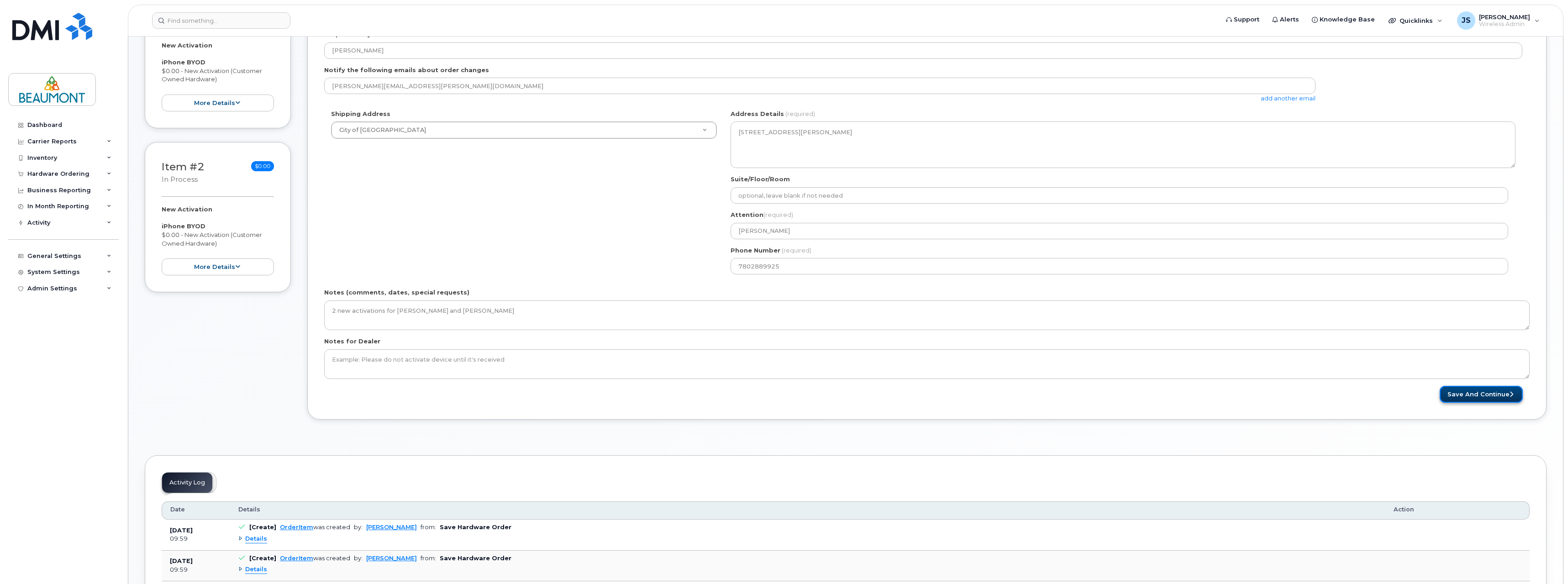
click at [1489, 395] on button "Save and Continue" at bounding box center [1481, 394] width 83 height 17
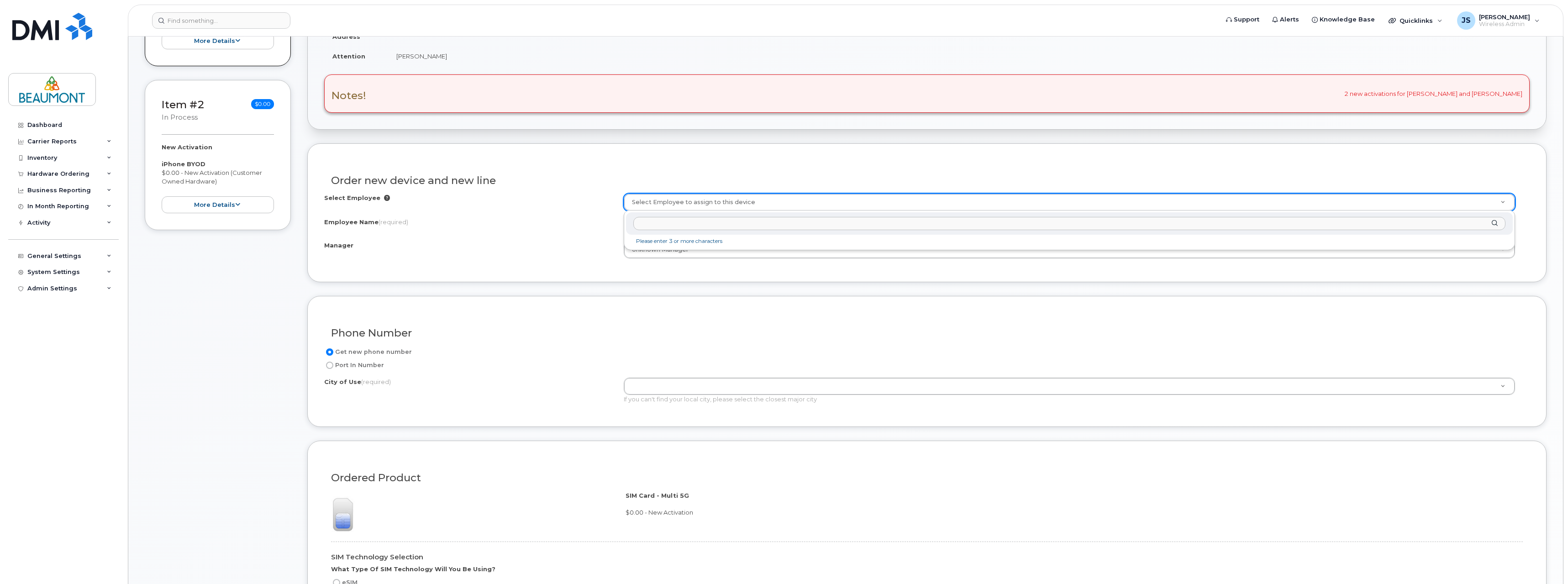
scroll to position [228, 0]
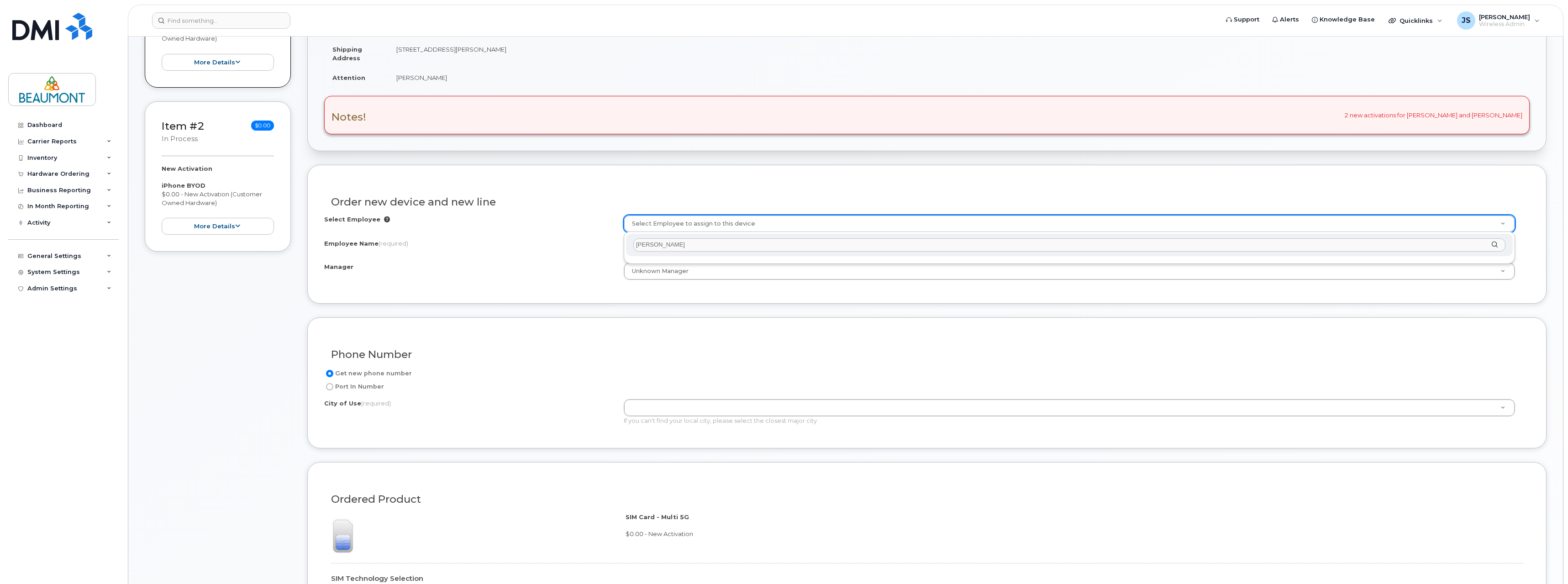
drag, startPoint x: 699, startPoint y: 244, endPoint x: 577, endPoint y: 247, distance: 122.0
click at [577, 247] on body "Support Alerts Knowledge Base Quicklinks Suspend / Cancel Device Change SIM Car…" at bounding box center [784, 560] width 1568 height 1577
paste input "[PERSON_NAME]"
type input "[PERSON_NAME]"
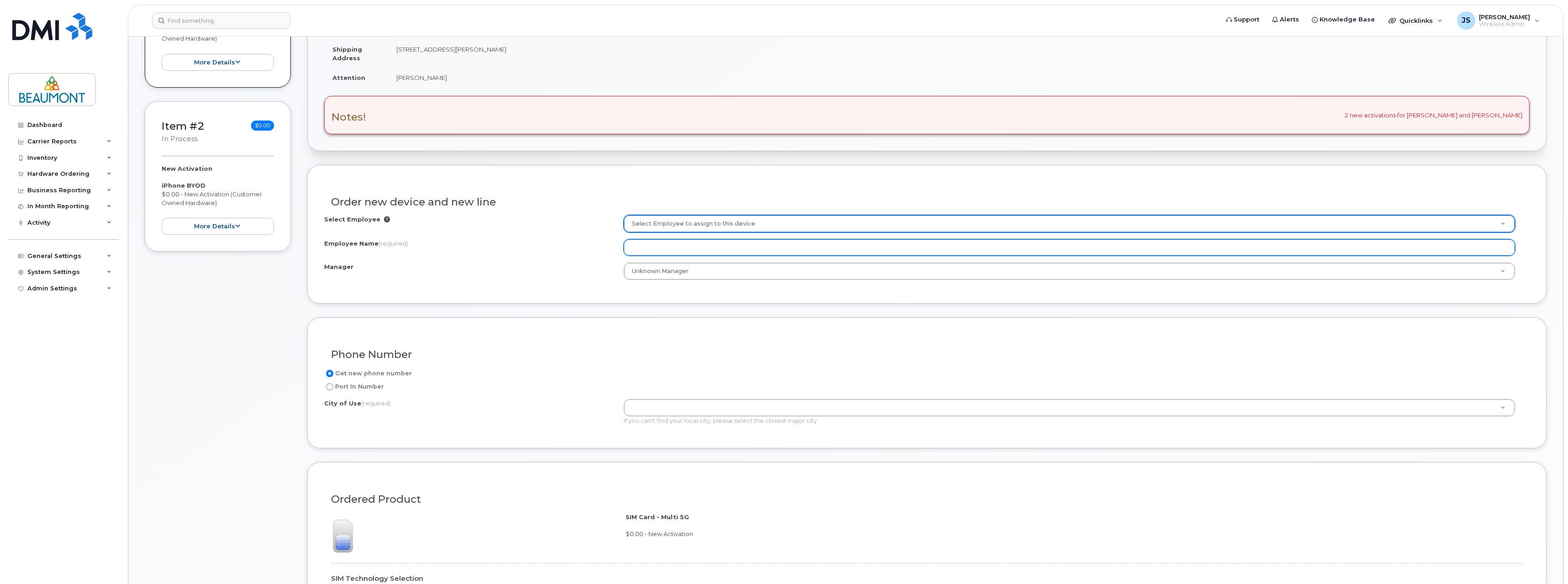
click at [688, 241] on input "Employee Name (required)" at bounding box center [1069, 247] width 891 height 16
paste input "[PERSON_NAME]"
type input "[PERSON_NAME]"
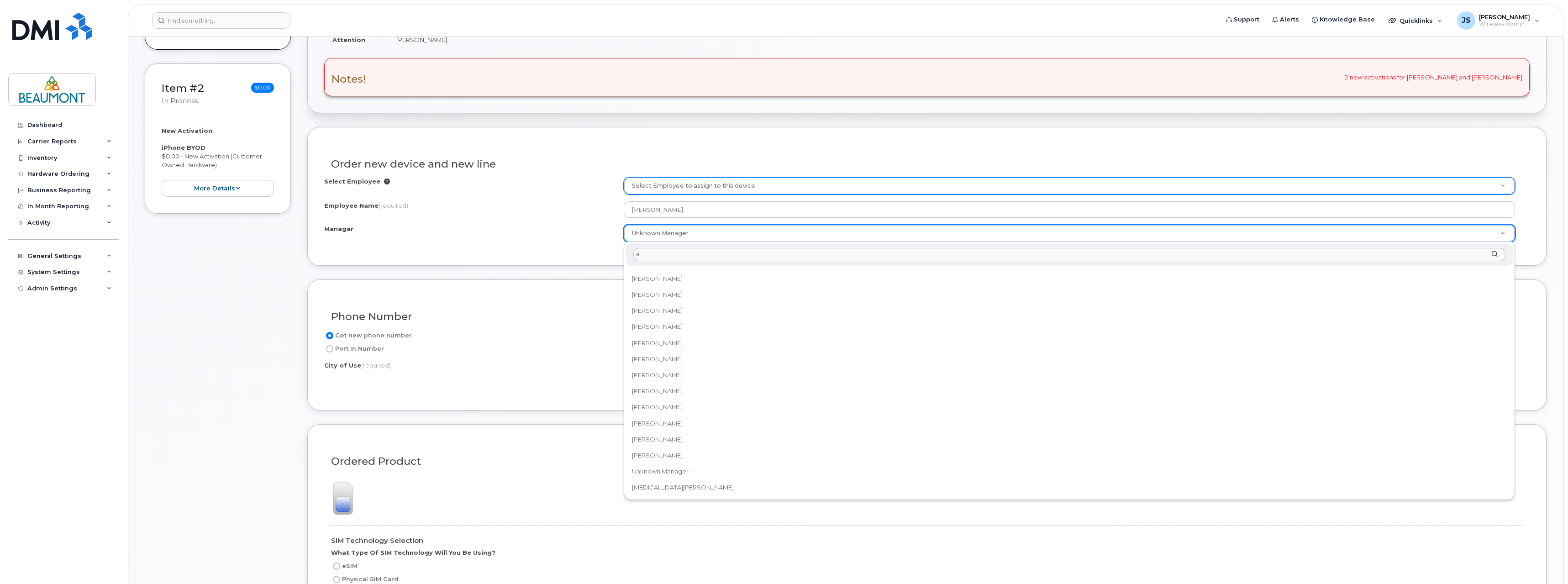
scroll to position [0, 0]
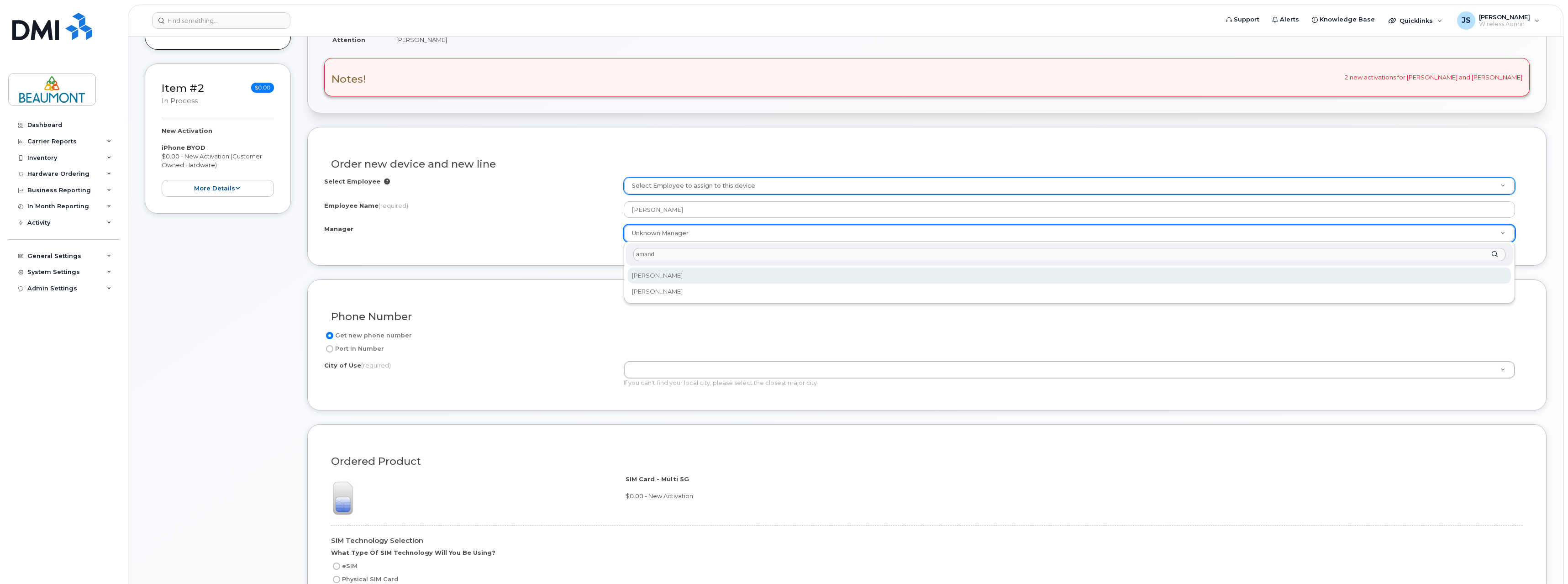
type input "amand"
select select "1782944"
click at [530, 230] on div "Manager" at bounding box center [474, 230] width 299 height 12
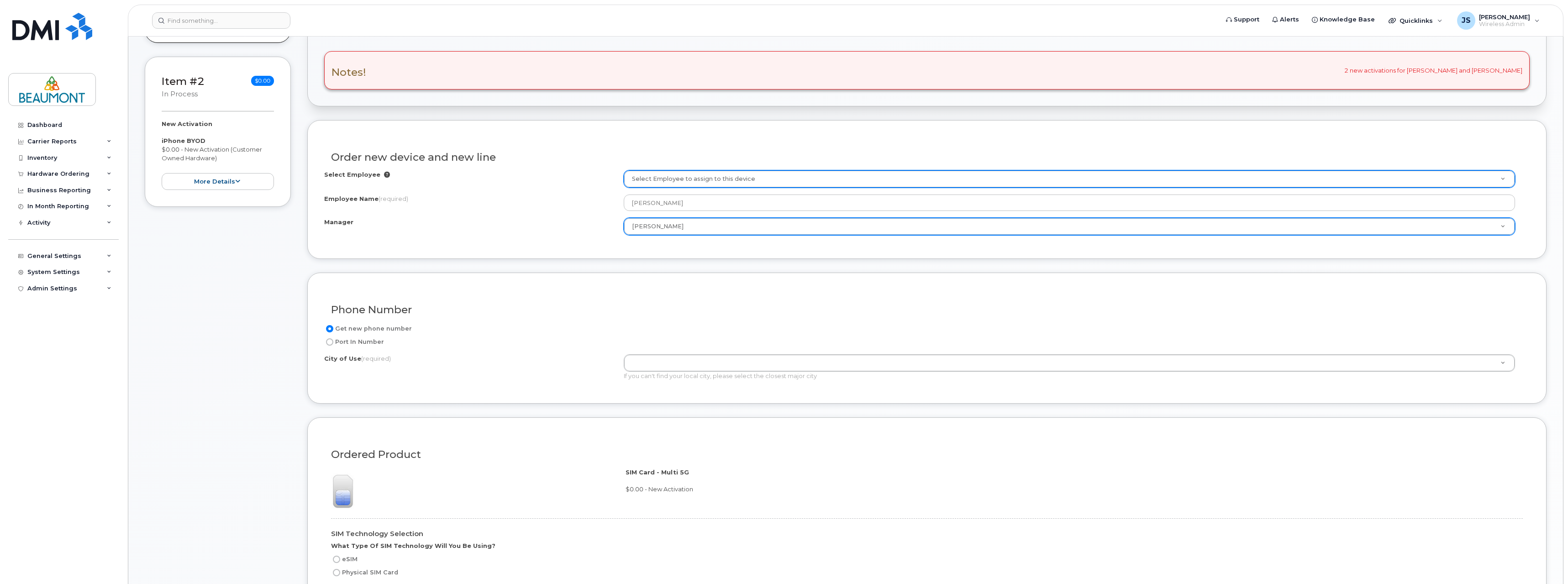
scroll to position [266, 0]
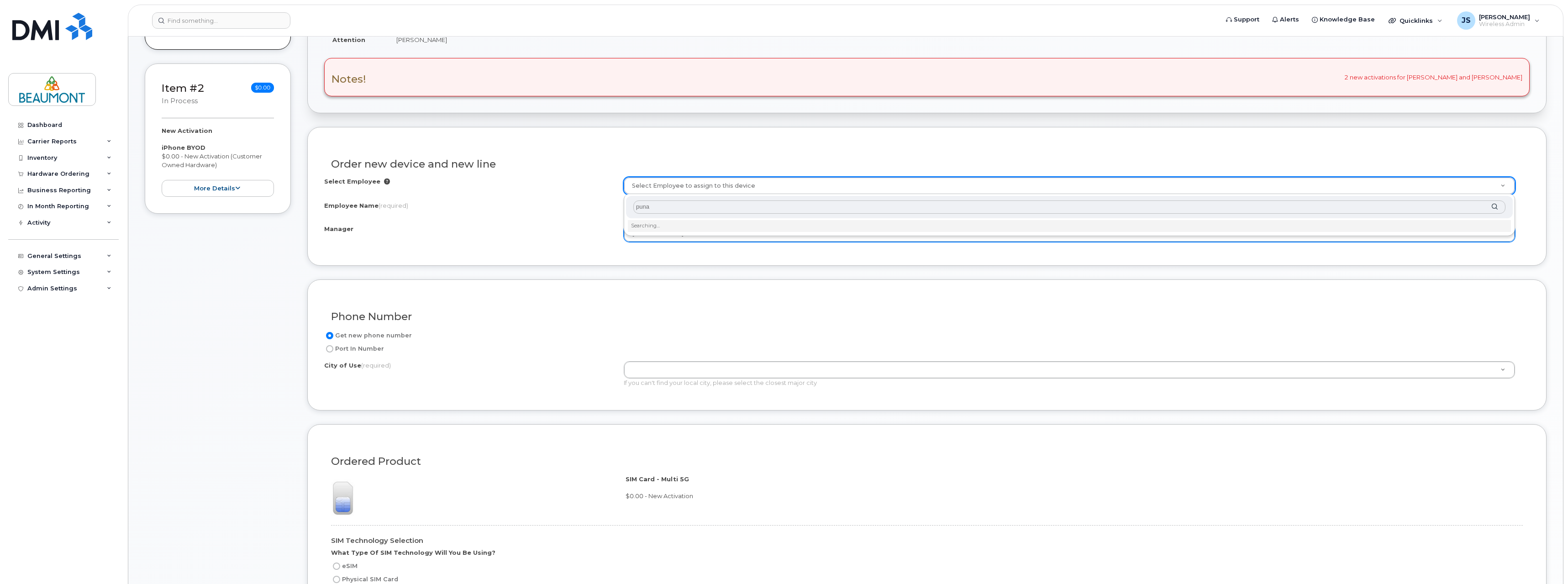
type input "[PERSON_NAME]"
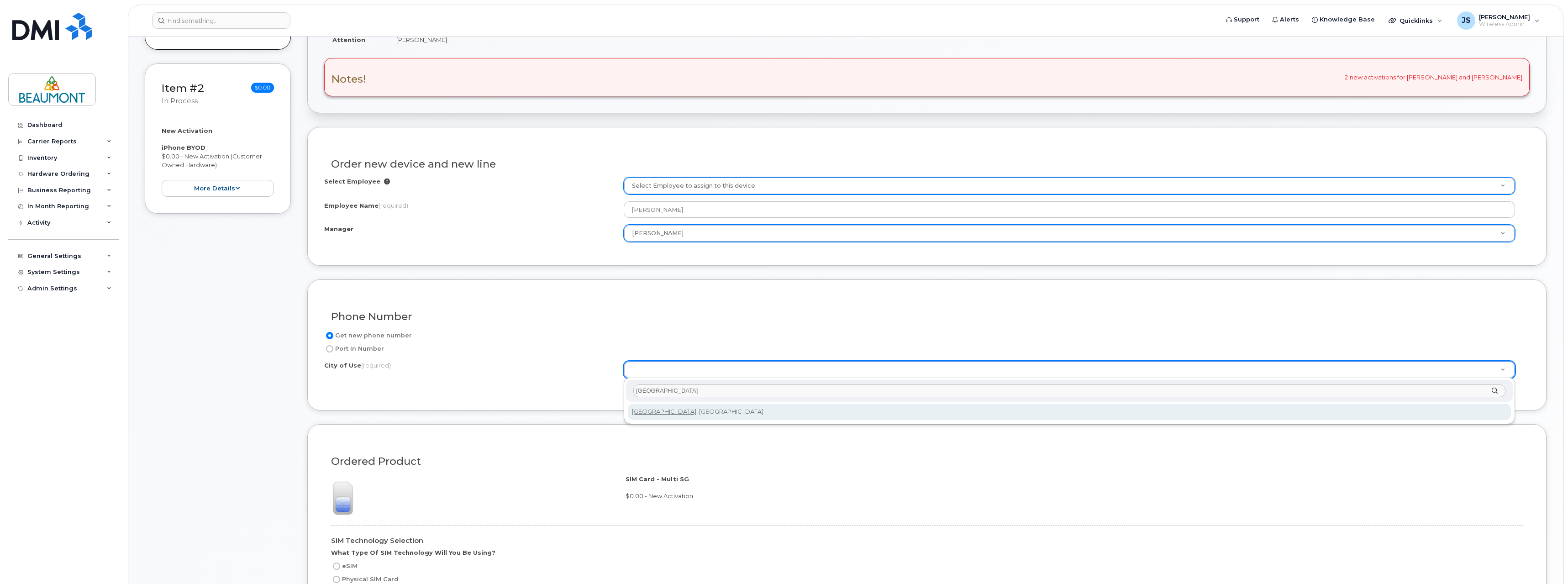
type input "[GEOGRAPHIC_DATA]"
type input "182"
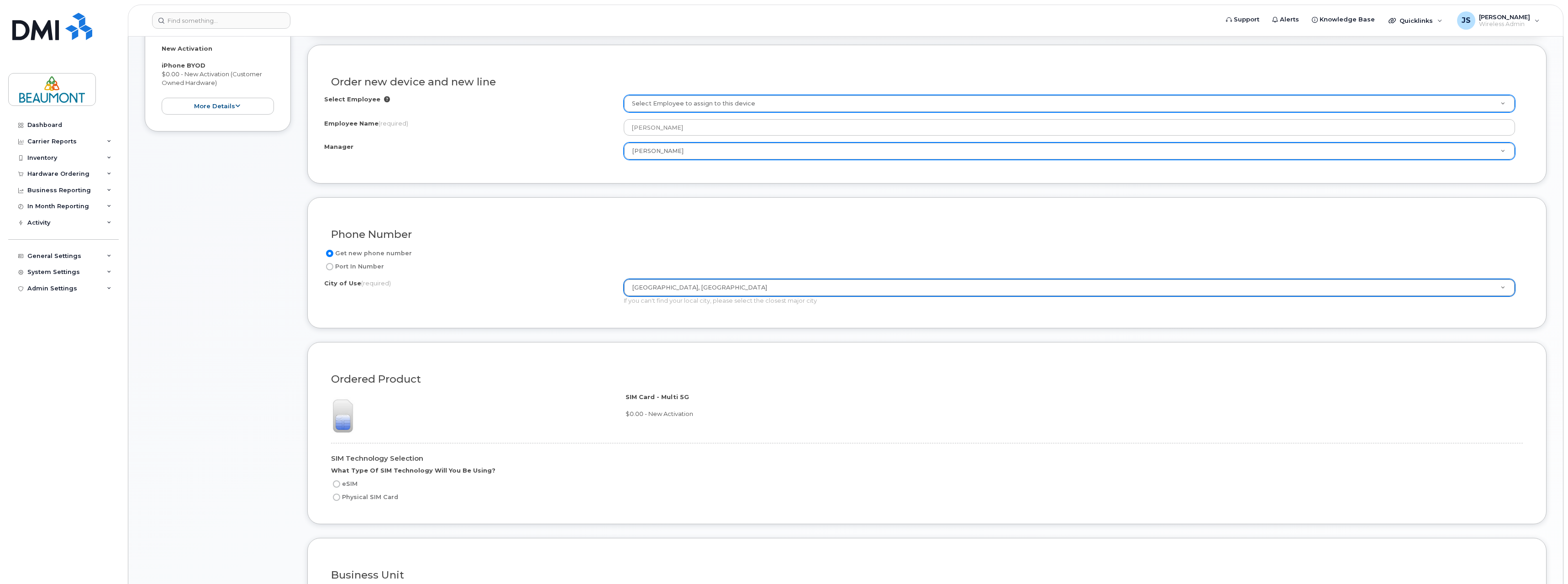
scroll to position [494, 0]
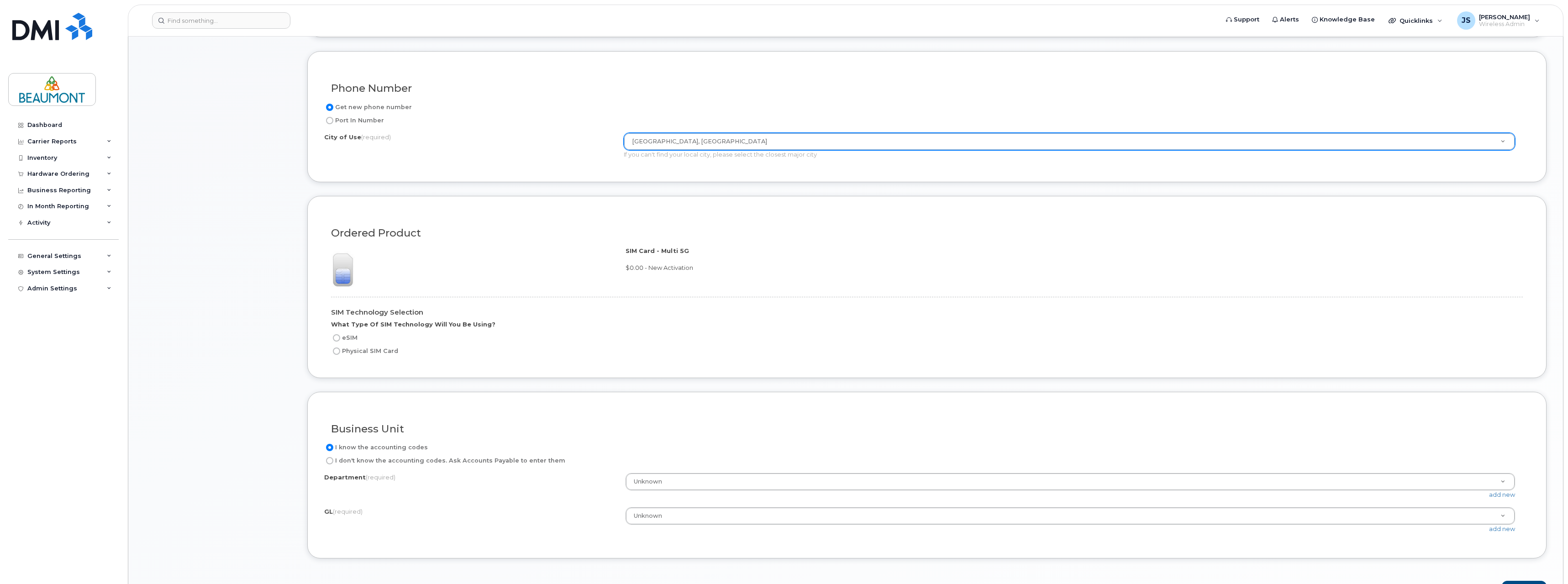
click at [341, 351] on label "Physical SIM Card" at bounding box center [365, 351] width 67 height 11
click at [340, 351] on input "Physical SIM Card" at bounding box center [337, 351] width 7 height 7
radio input "true"
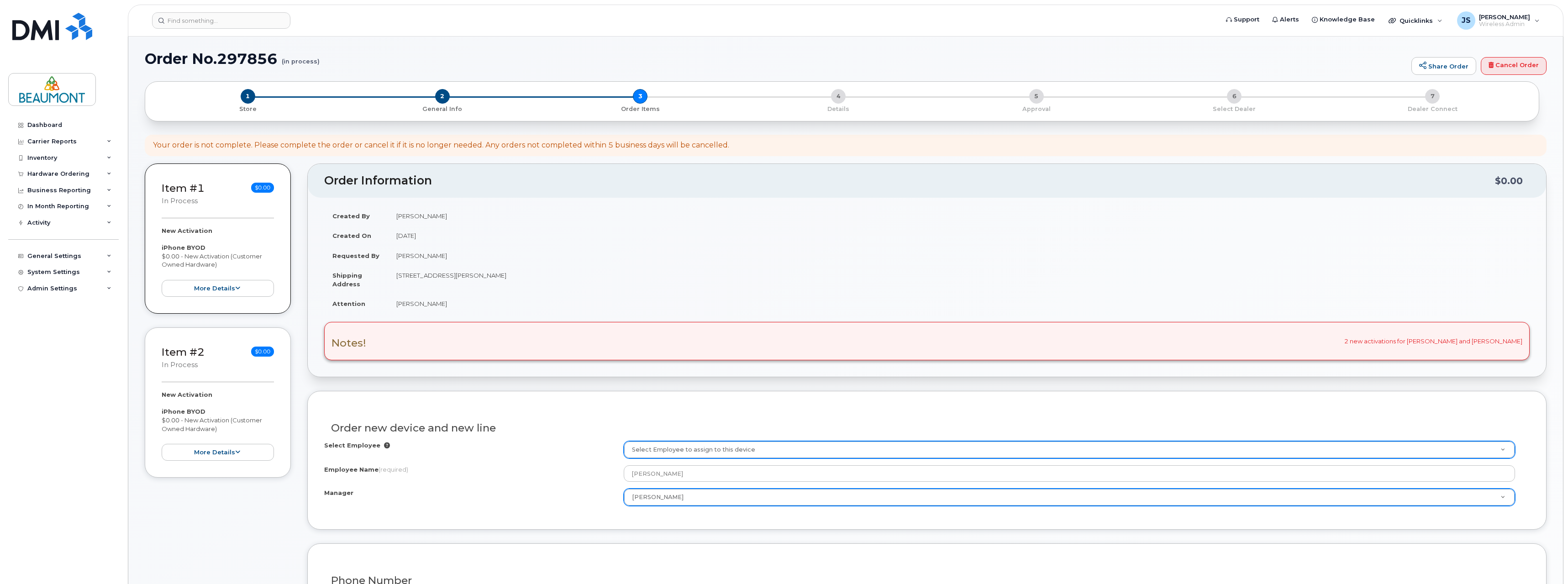
scroll to position [0, 0]
